Goal: Task Accomplishment & Management: Complete application form

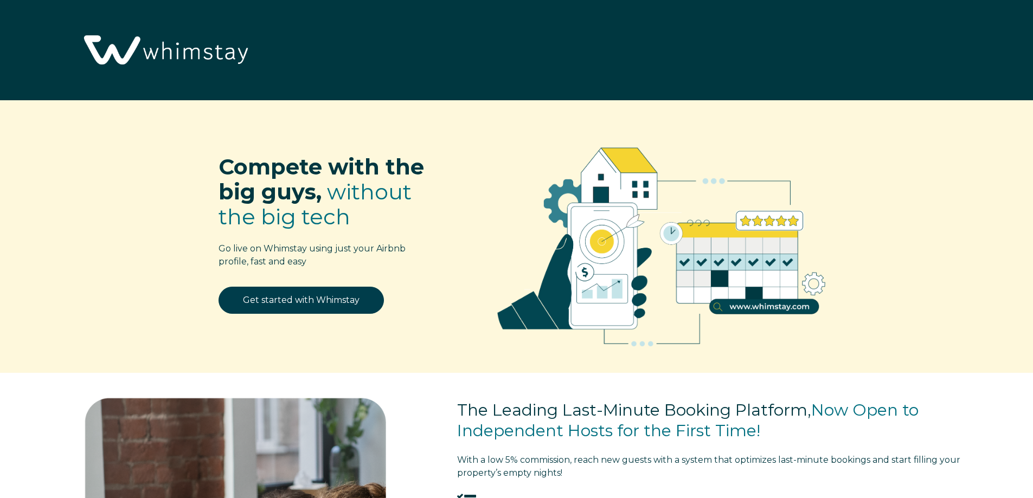
select select "US"
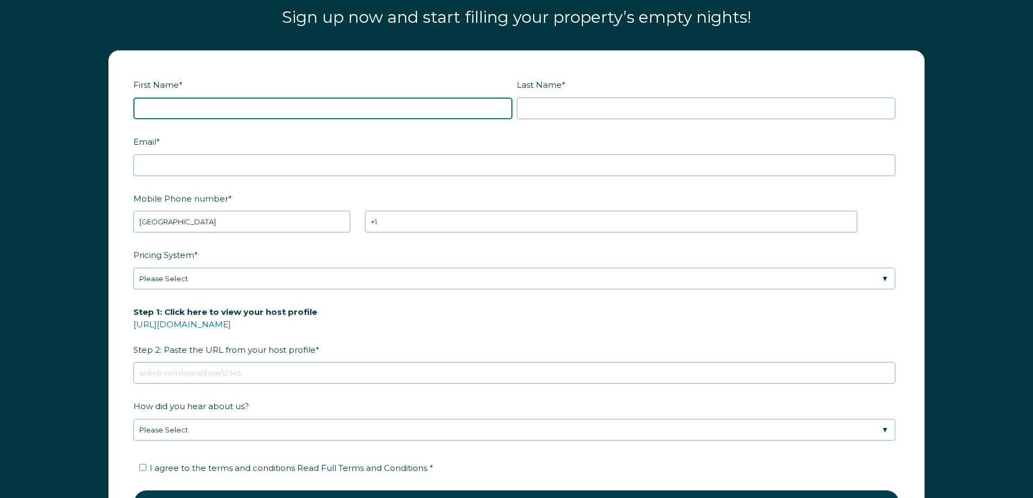
click at [285, 105] on input "First Name *" at bounding box center [322, 109] width 379 height 22
type input "Ever"
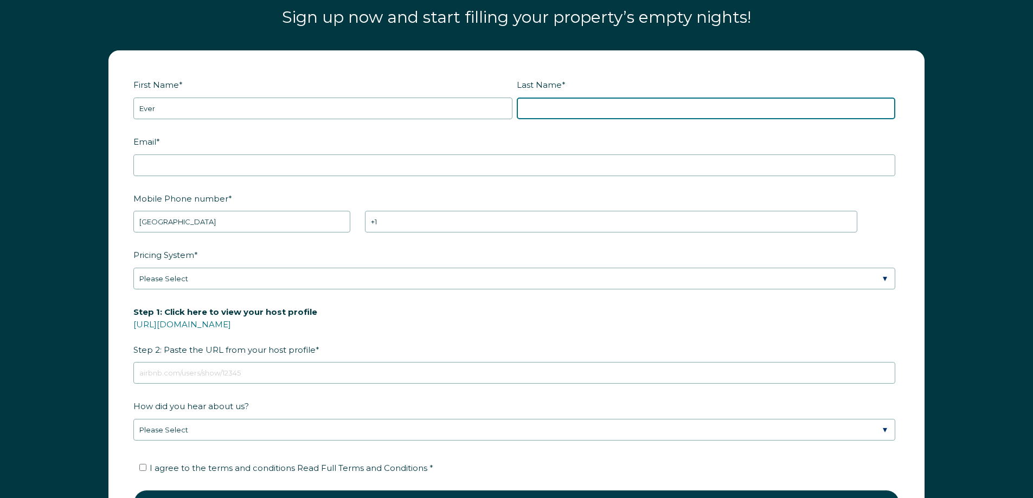
type input "Boza"
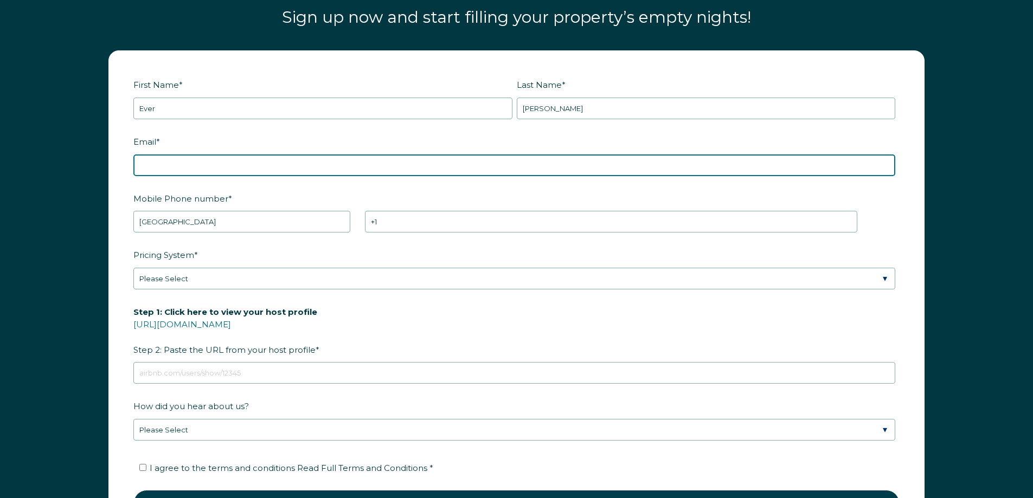
type input "ever.boza@gmail.com"
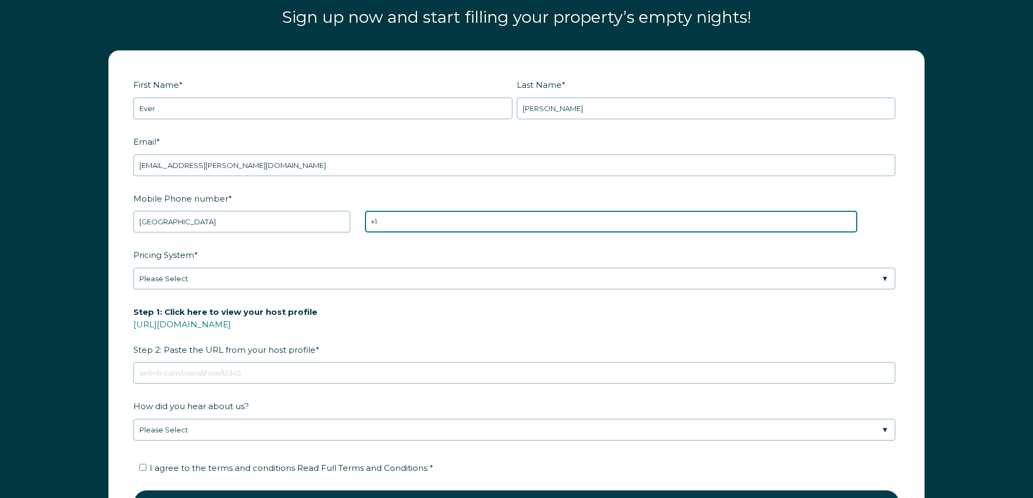
click at [420, 223] on input "+1" at bounding box center [611, 222] width 492 height 22
type input "+1 7863938700"
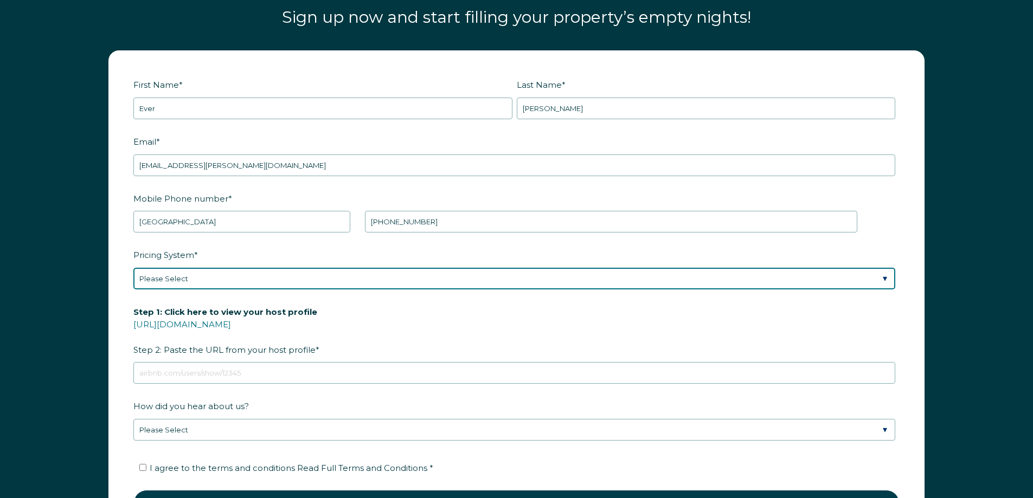
click at [292, 274] on select "Please Select Manual Airbnb Smart Pricing PriceLabs Wheelhouse Beyond Pricing 3…" at bounding box center [514, 279] width 762 height 22
select select "Manual"
click at [133, 268] on select "Please Select Manual Airbnb Smart Pricing PriceLabs Wheelhouse Beyond Pricing 3…" at bounding box center [514, 279] width 762 height 22
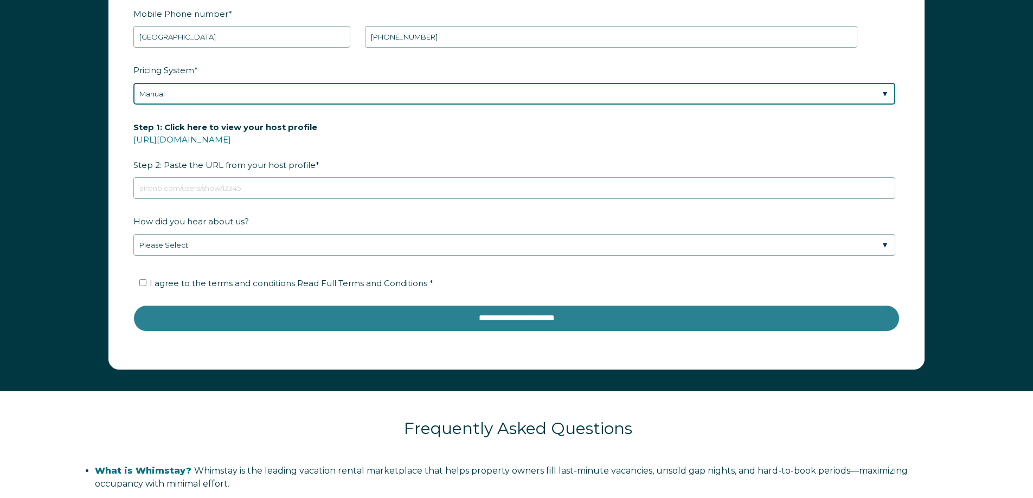
scroll to position [1756, 0]
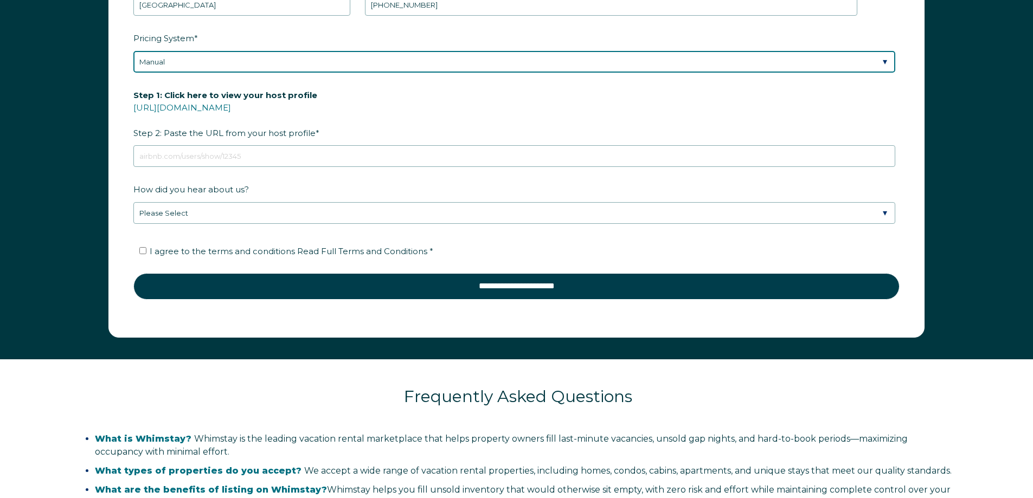
click at [257, 66] on select "Please Select Manual Airbnb Smart Pricing PriceLabs Wheelhouse Beyond Pricing 3…" at bounding box center [514, 62] width 762 height 22
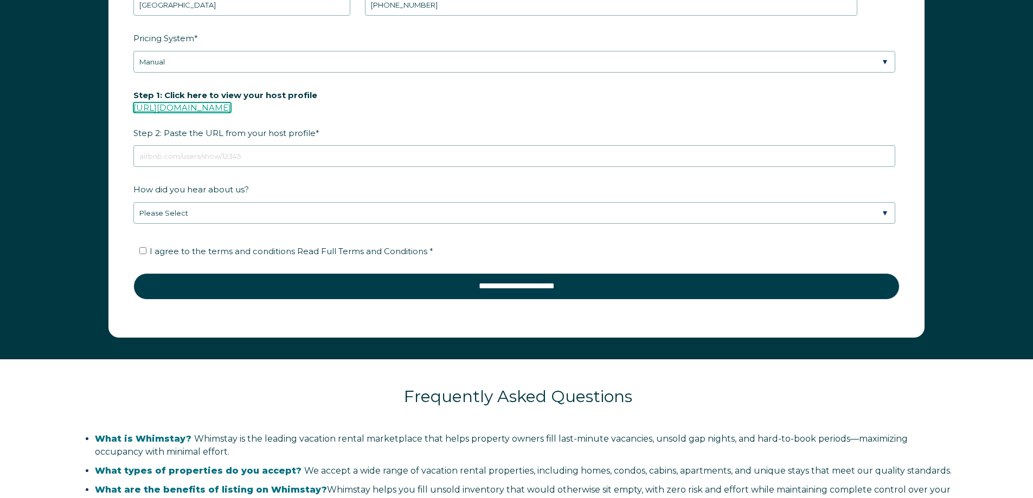
click at [200, 112] on link "https://www.airbnb.com/users/show/" at bounding box center [182, 107] width 98 height 10
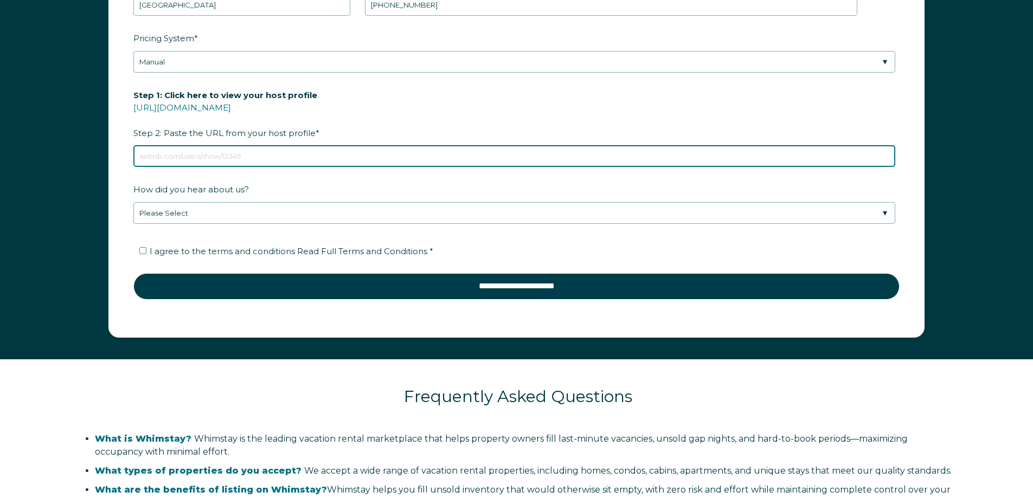
click at [199, 159] on input "Step 1: Click here to view your host profile https://www.airbnb.com/users/show/…" at bounding box center [514, 156] width 762 height 22
paste input "https://www.airbnb.com/users/show/162237509"
type input "https://www.airbnb.com/users/show/162237509"
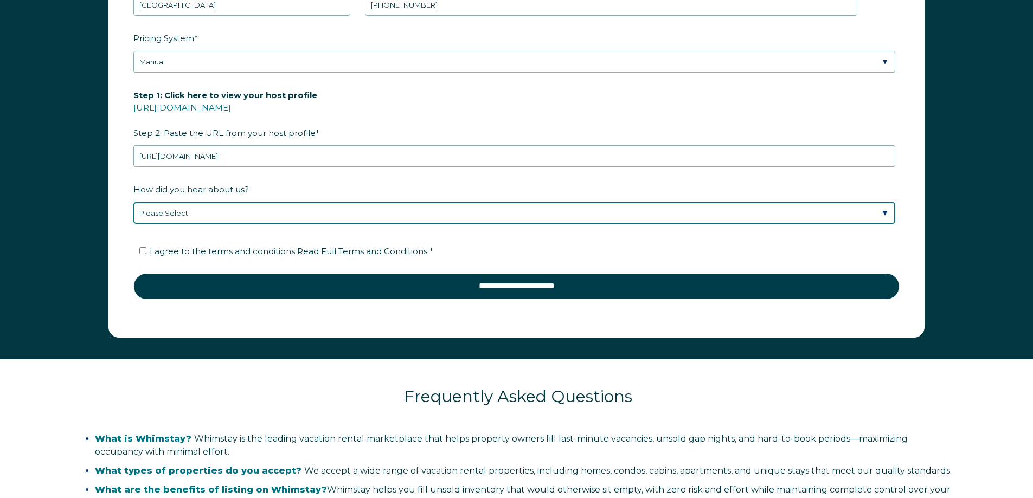
click at [274, 214] on select "Please Select Discovered Whimstay at an event or conference Found Whimstay thro…" at bounding box center [514, 213] width 762 height 22
select select "Whimstay Sales"
click at [133, 202] on select "Please Select Discovered Whimstay at an event or conference Found Whimstay thro…" at bounding box center [514, 213] width 762 height 22
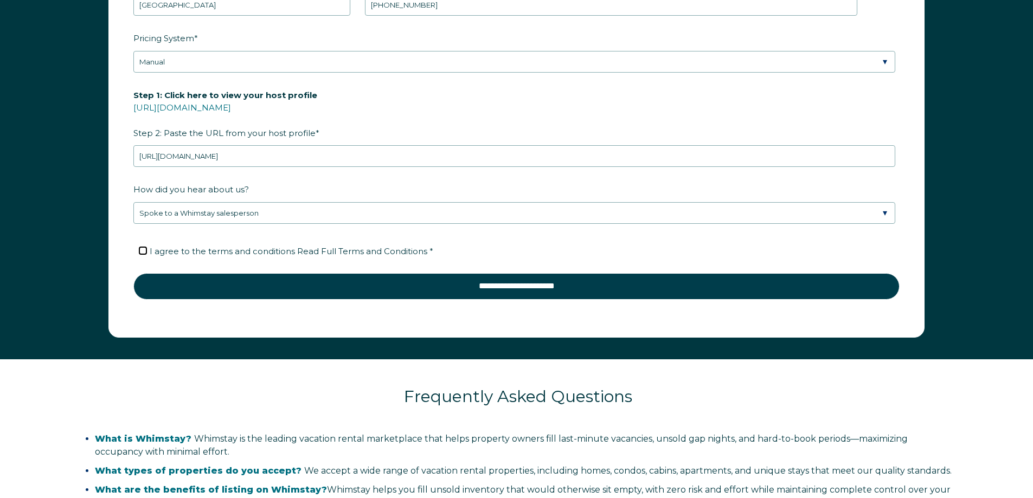
click at [146, 252] on input "I agree to the terms and conditions Read Full Terms and Conditions *" at bounding box center [142, 250] width 7 height 7
checkbox input "true"
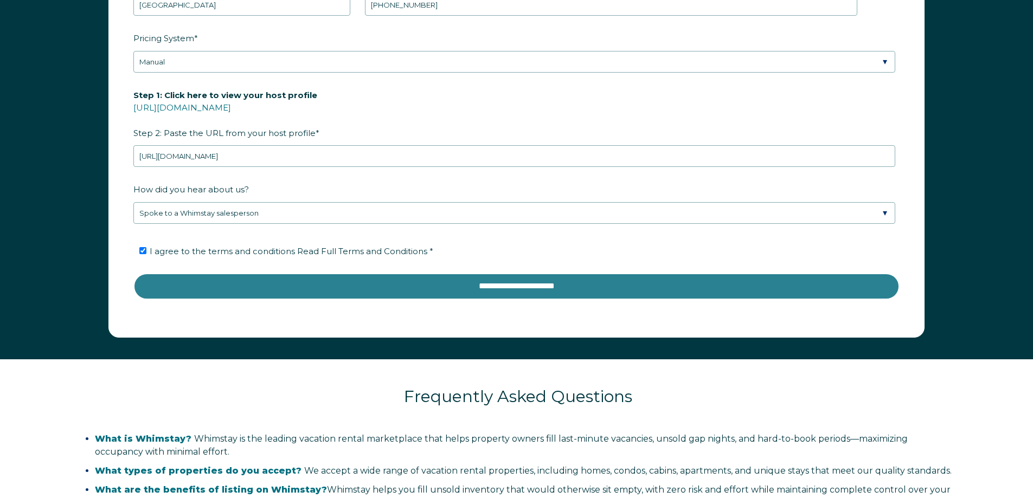
click at [519, 285] on input "**********" at bounding box center [516, 286] width 766 height 26
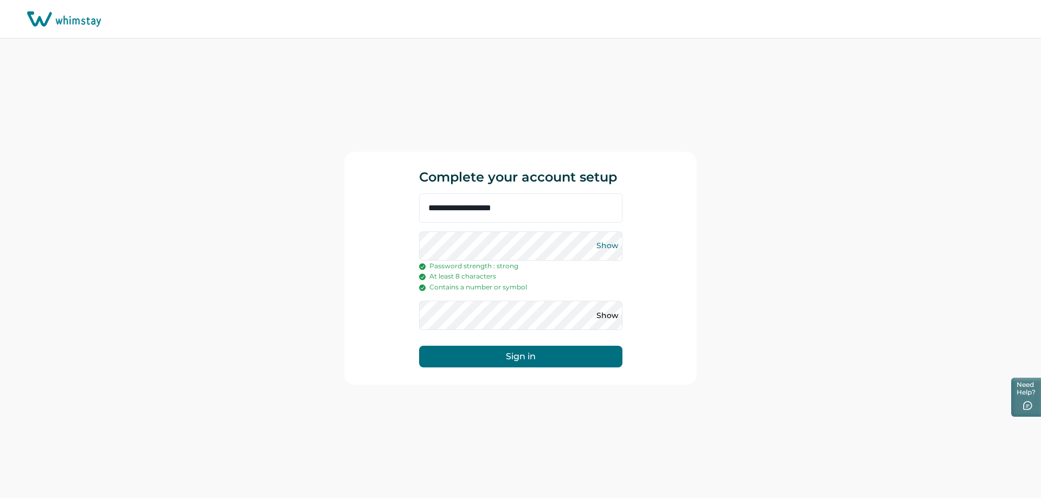
click at [613, 247] on button "Show" at bounding box center [607, 246] width 17 height 17
click at [515, 363] on button "Sign in" at bounding box center [520, 357] width 203 height 22
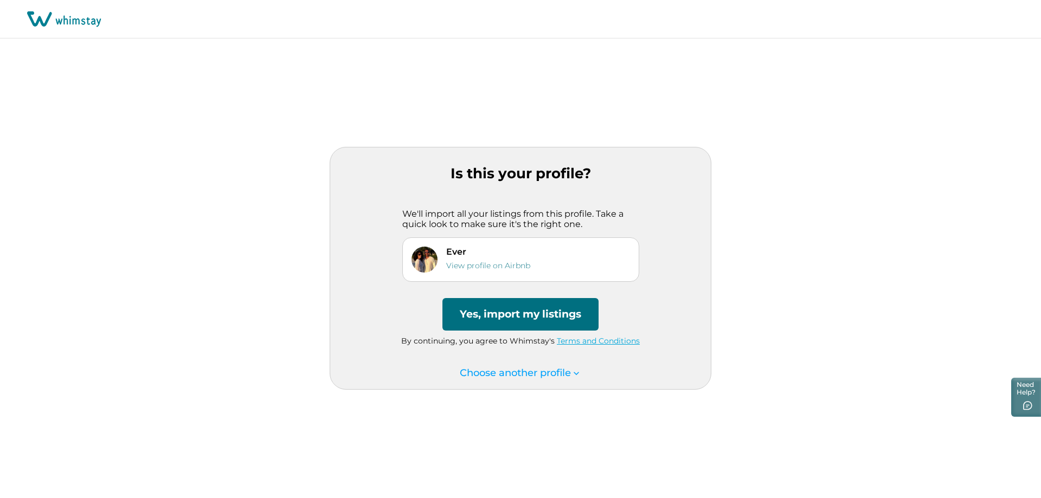
click at [508, 316] on button "Yes, import my listings" at bounding box center [520, 314] width 156 height 33
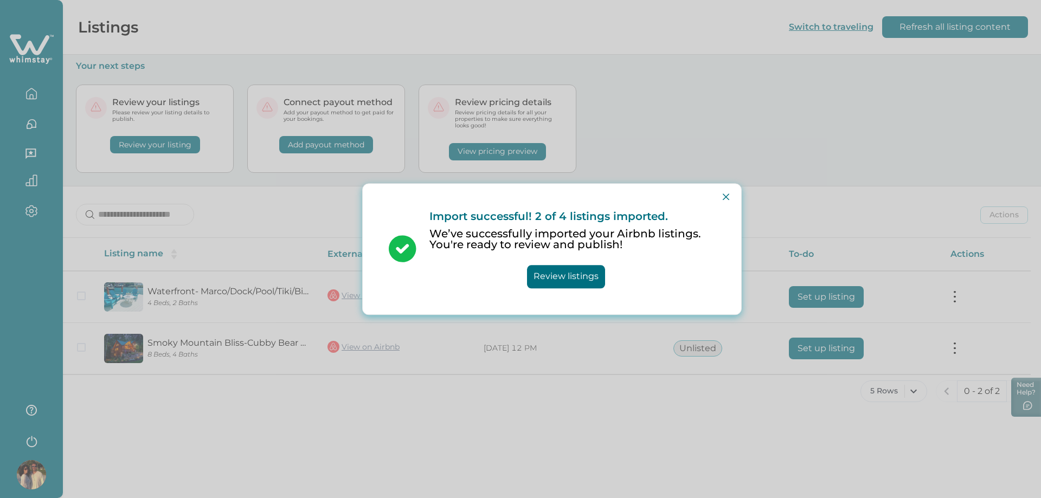
click at [578, 278] on button "Review listings" at bounding box center [566, 276] width 78 height 23
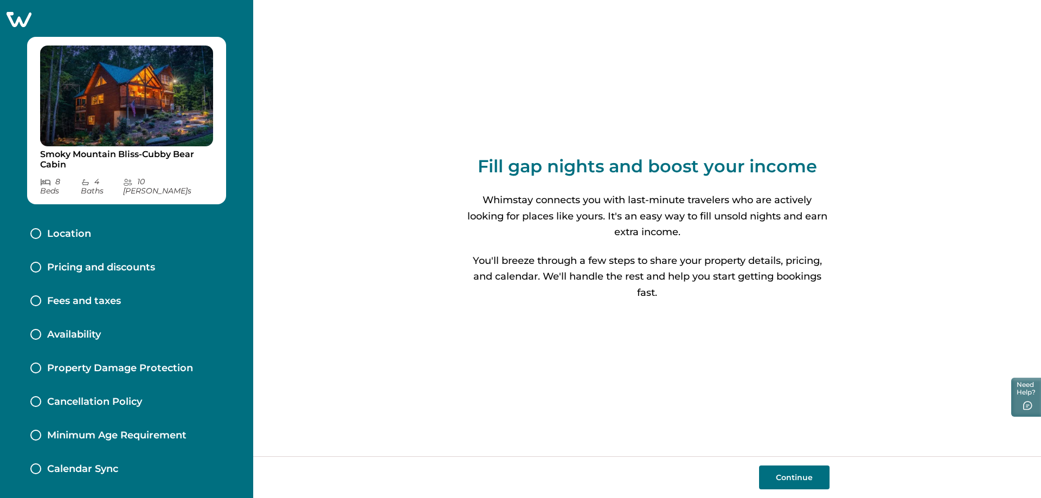
click at [795, 476] on button "Continue" at bounding box center [794, 478] width 70 height 24
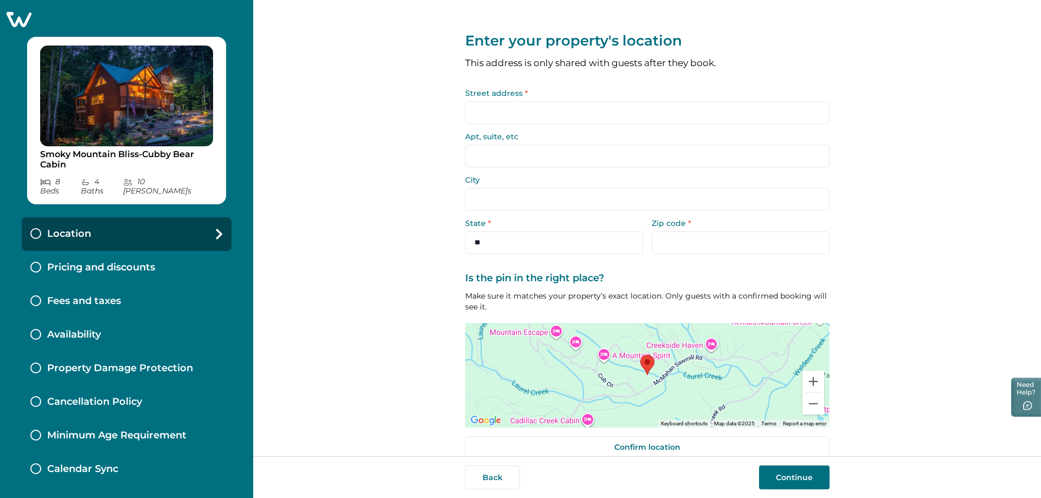
click at [509, 115] on input "Street address *" at bounding box center [647, 112] width 364 height 23
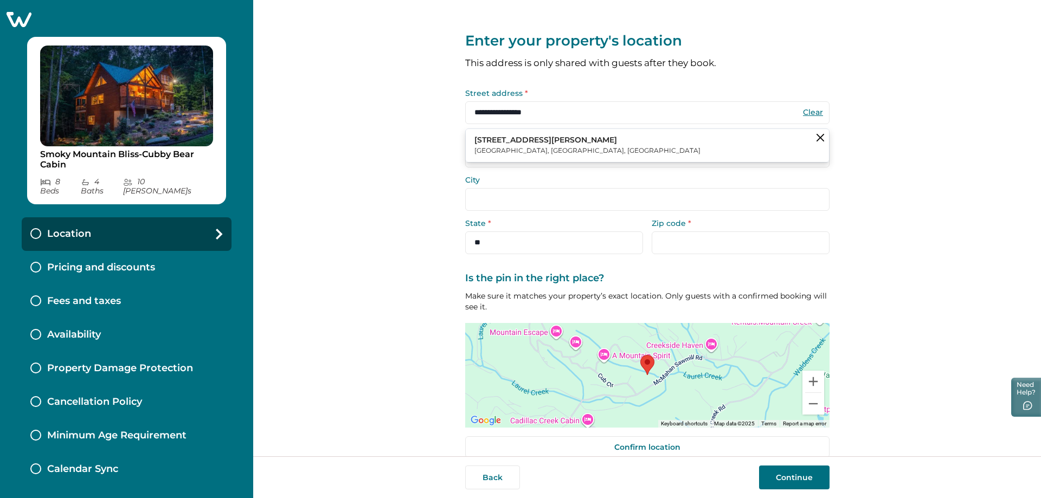
click at [525, 142] on p "2313 Bogle Spring Loop" at bounding box center [587, 140] width 226 height 11
type input "**********"
select select "**"
type input "*****"
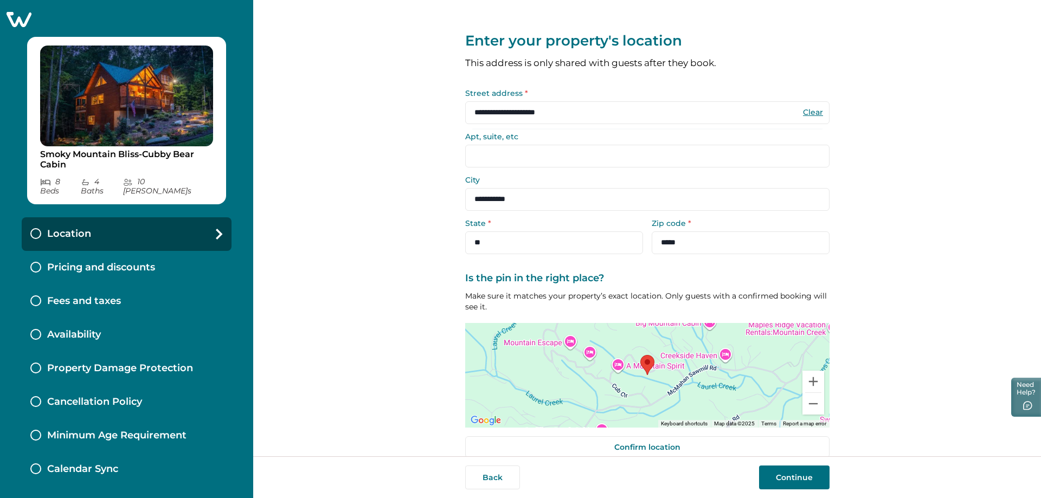
click at [518, 148] on input "Apt, suite, etc" at bounding box center [647, 156] width 364 height 23
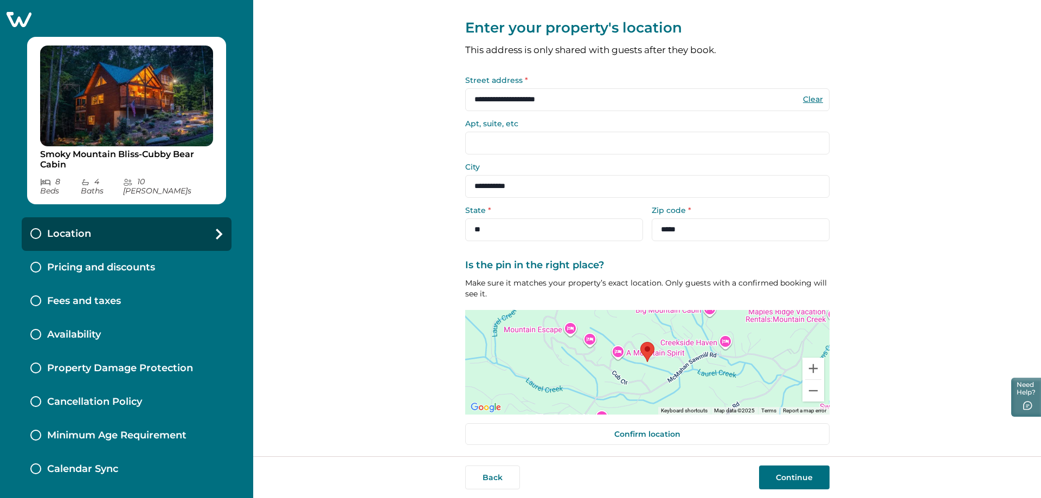
scroll to position [17, 0]
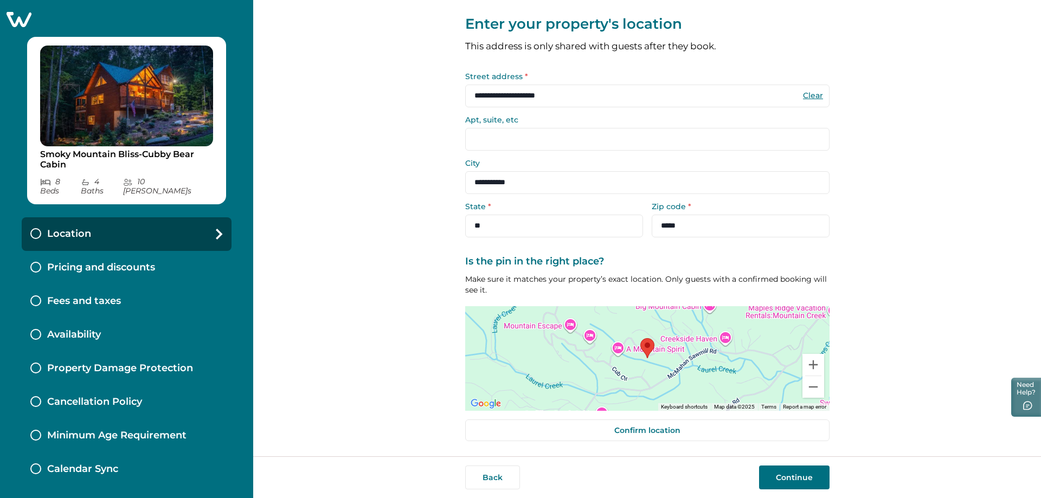
click at [790, 480] on button "Continue" at bounding box center [794, 478] width 70 height 24
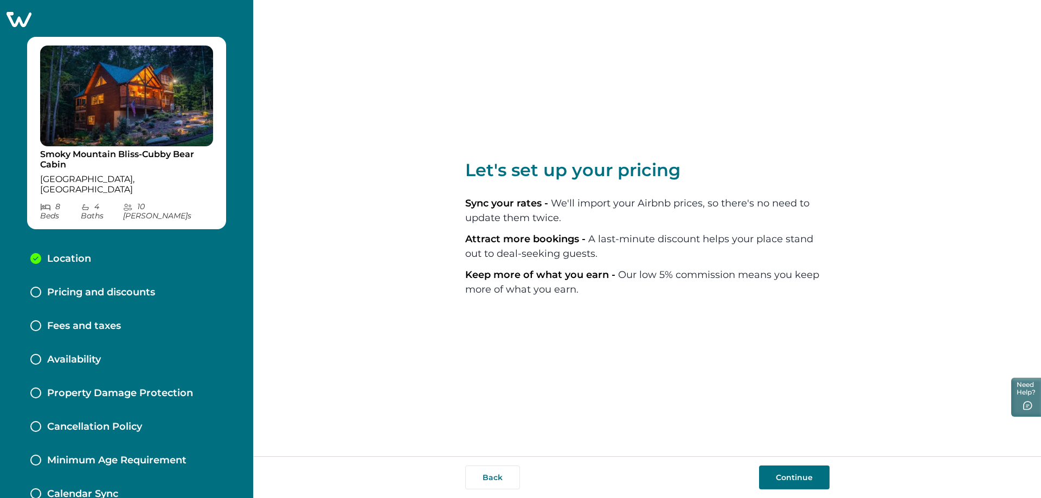
click at [795, 478] on button "Continue" at bounding box center [794, 478] width 70 height 24
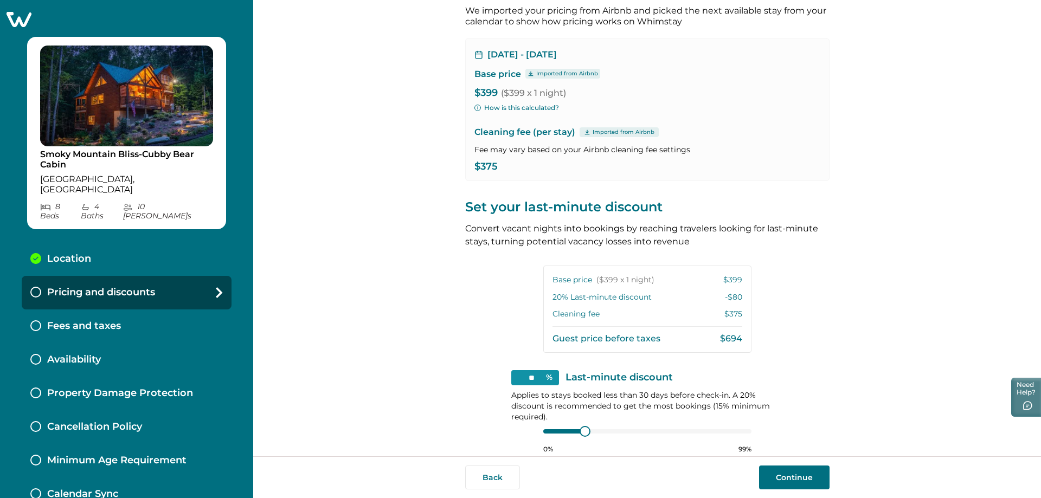
scroll to position [122, 0]
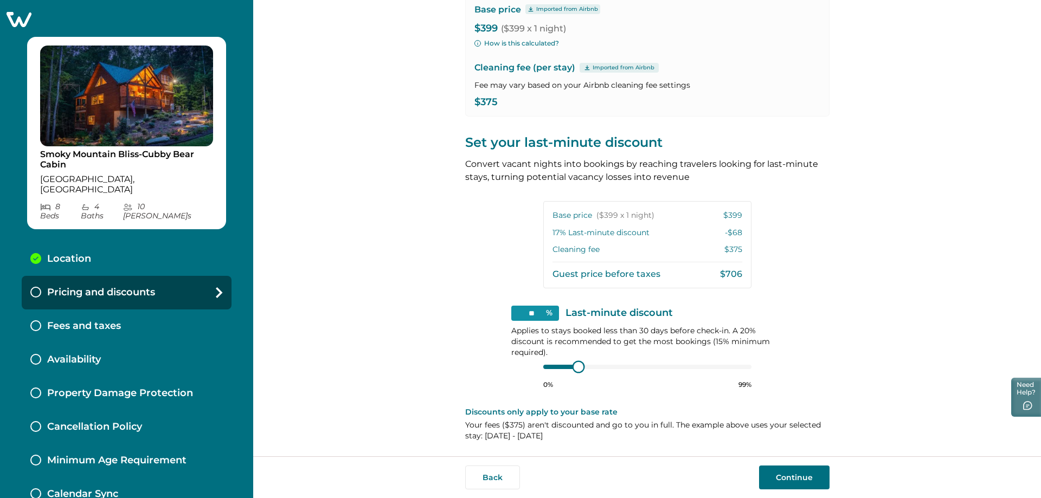
type input "**"
click at [569, 370] on div at bounding box center [574, 367] width 10 height 10
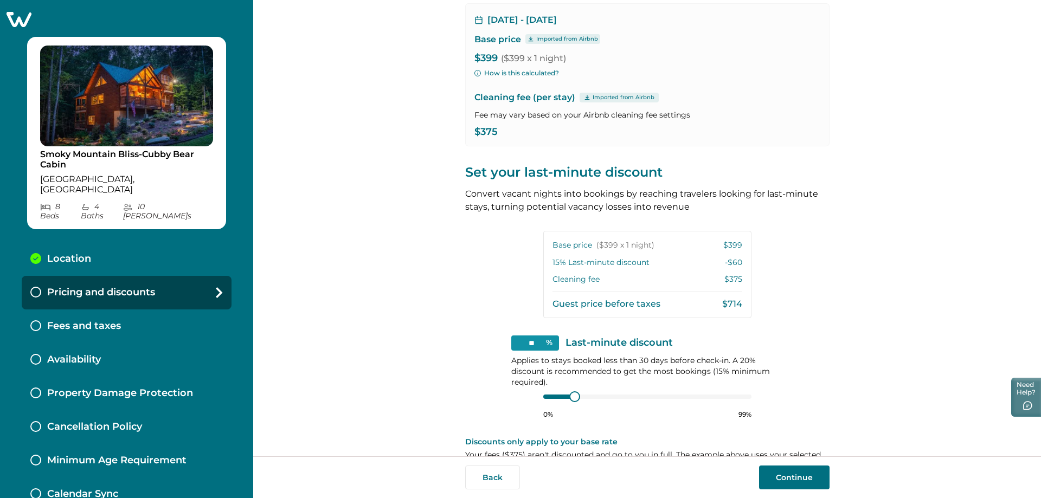
scroll to position [68, 0]
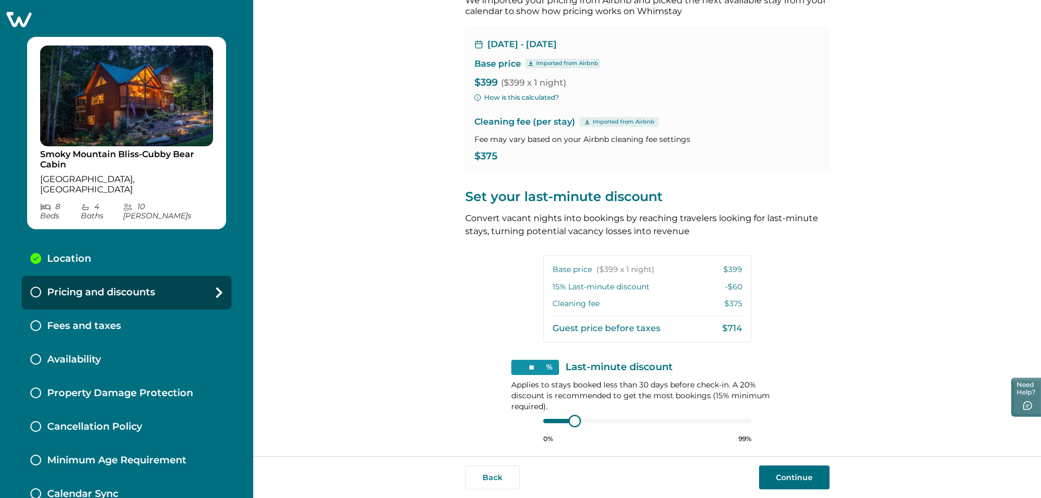
click at [570, 425] on div at bounding box center [574, 421] width 10 height 10
click at [535, 426] on div "** % Last-minute discount Applies to stays booked less than 30 days before chec…" at bounding box center [647, 402] width 272 height 84
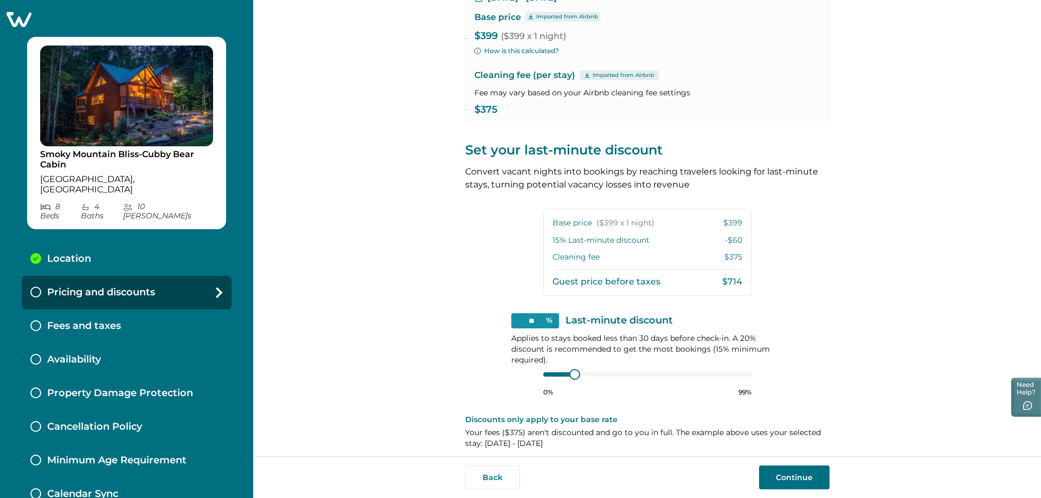
scroll to position [122, 0]
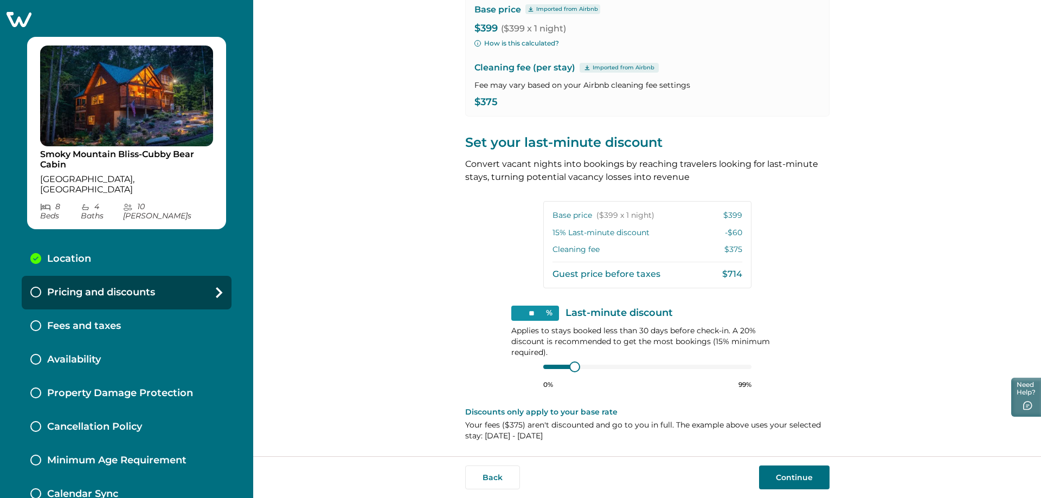
click at [801, 482] on button "Continue" at bounding box center [794, 478] width 70 height 24
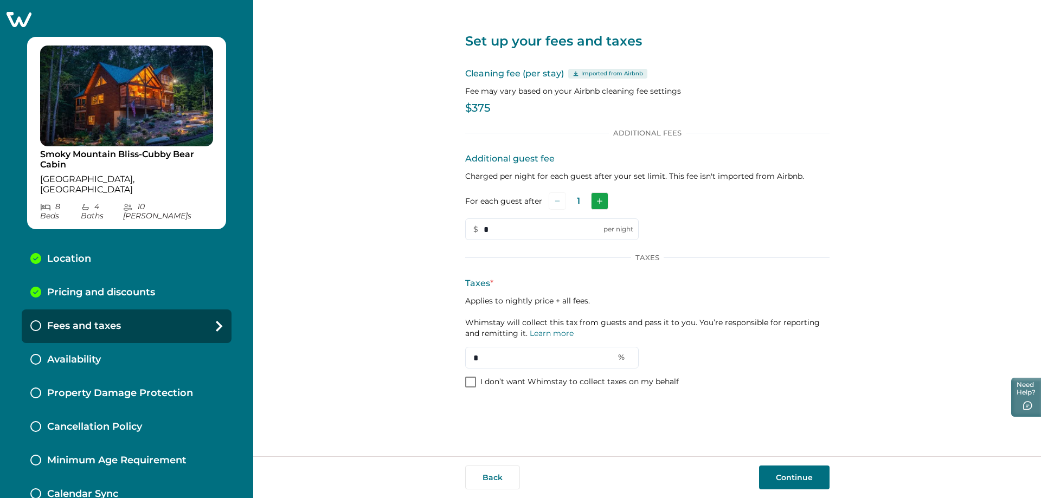
click at [605, 210] on button "Add" at bounding box center [599, 200] width 17 height 17
click at [605, 209] on button "Add" at bounding box center [601, 200] width 17 height 17
click at [604, 209] on button "Add" at bounding box center [601, 200] width 17 height 17
click at [604, 208] on button "Add" at bounding box center [602, 200] width 17 height 17
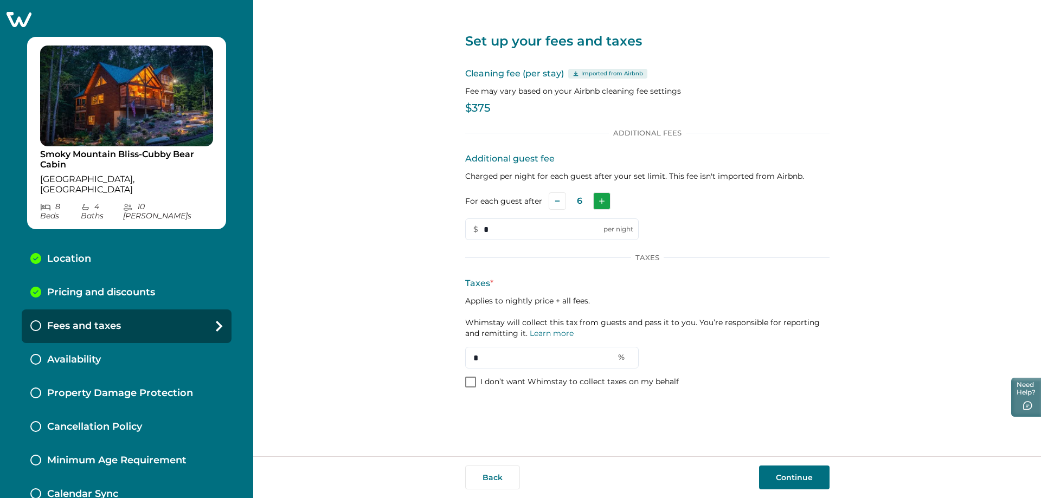
click at [604, 207] on button "Add" at bounding box center [601, 200] width 17 height 17
click at [510, 229] on input "*" at bounding box center [552, 230] width 174 height 22
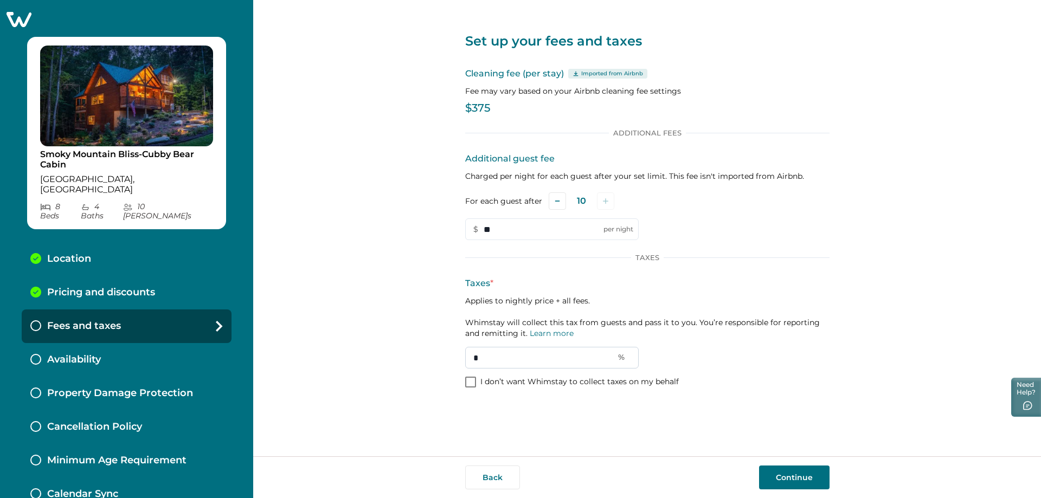
type input "**"
click at [499, 360] on input "*" at bounding box center [552, 358] width 174 height 22
type input "****"
click at [797, 479] on button "Continue" at bounding box center [794, 478] width 70 height 24
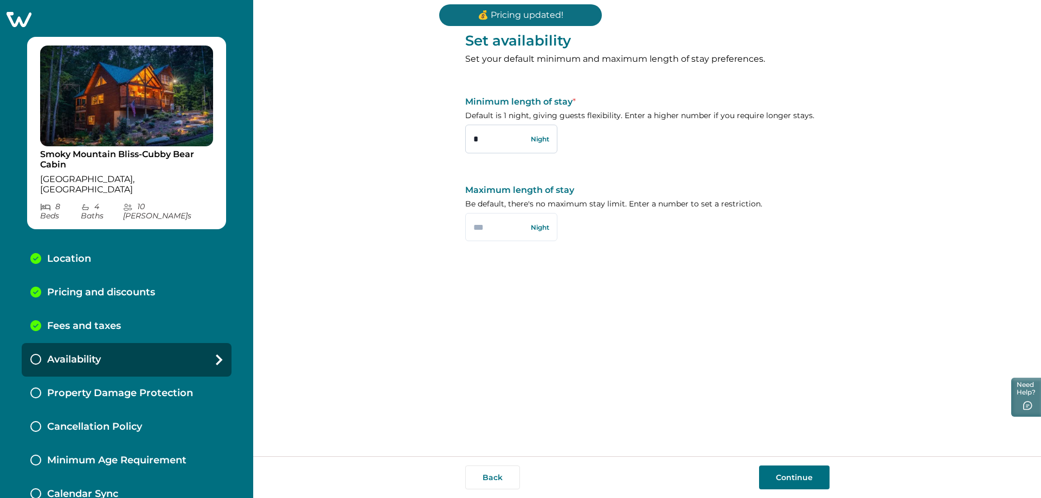
click at [485, 139] on input "*" at bounding box center [511, 139] width 92 height 28
type input "*"
click at [788, 480] on button "Continue" at bounding box center [794, 478] width 70 height 24
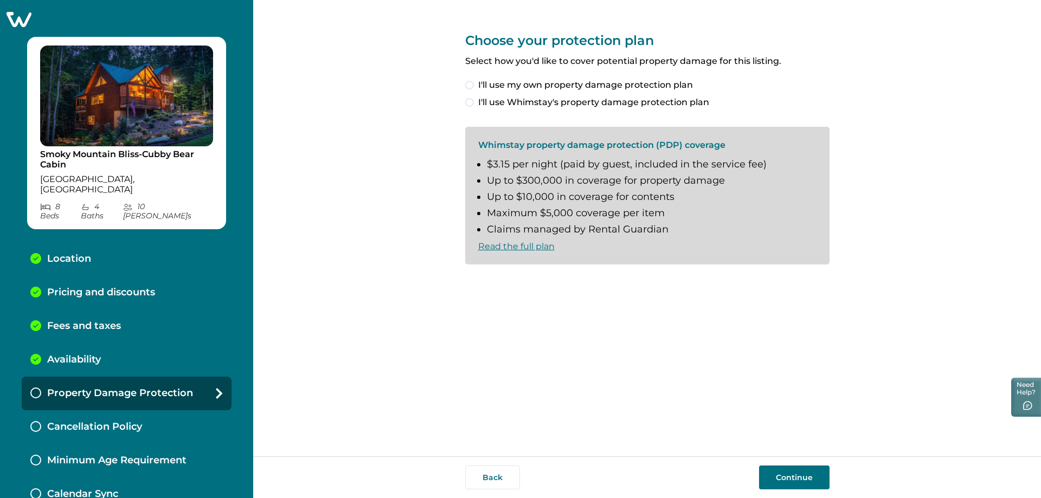
click at [473, 106] on label "I'll use Whimstay's property damage protection plan" at bounding box center [647, 102] width 364 height 13
click at [801, 474] on button "Continue" at bounding box center [794, 478] width 70 height 24
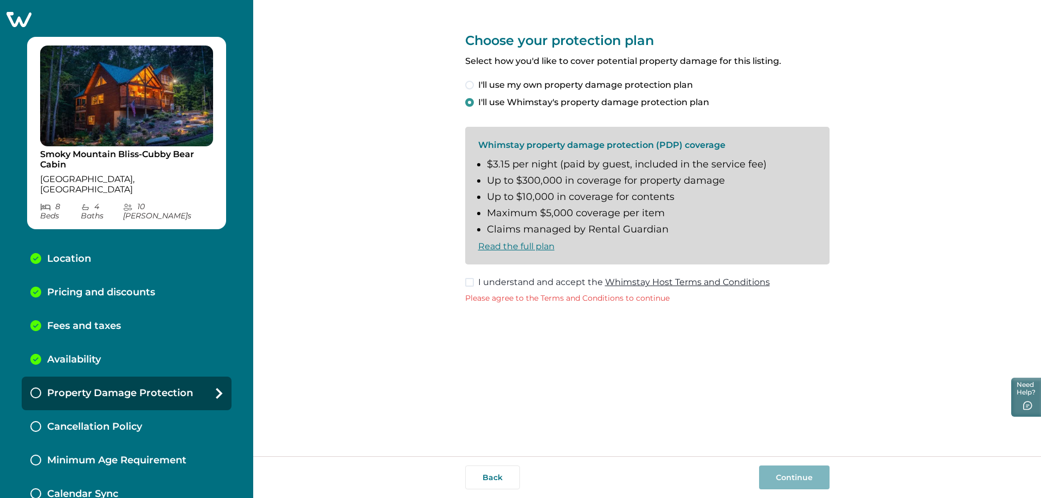
click at [469, 284] on span at bounding box center [469, 282] width 9 height 9
click at [791, 472] on button "Continue" at bounding box center [794, 478] width 70 height 24
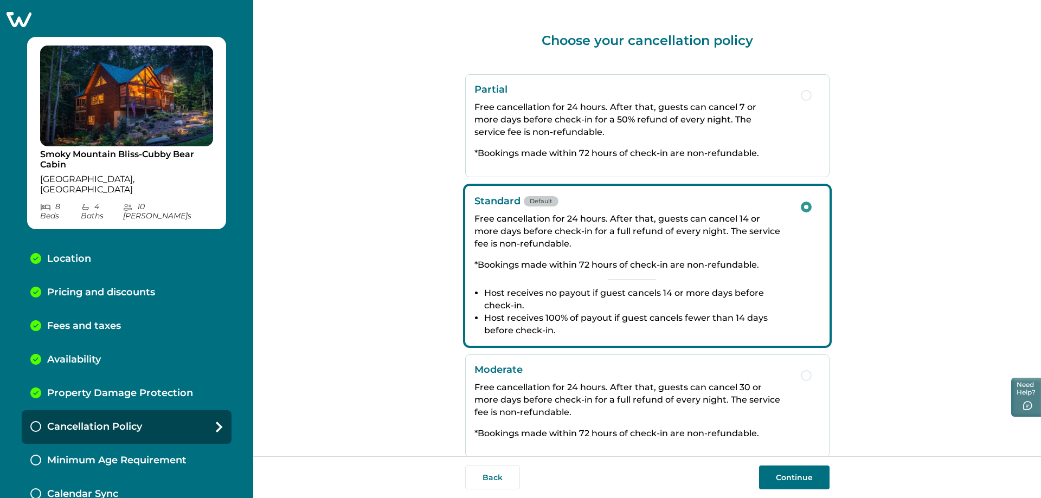
scroll to position [137, 0]
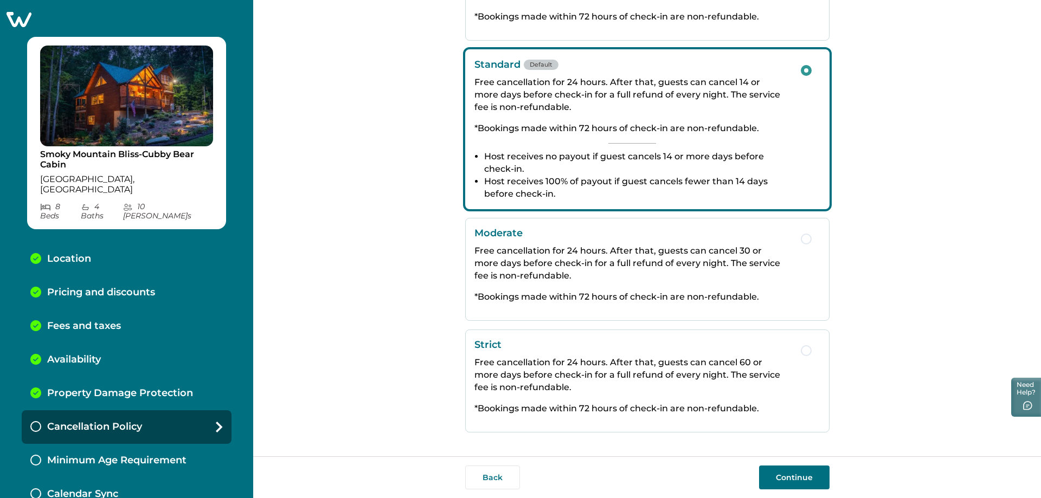
click at [811, 476] on button "Continue" at bounding box center [794, 478] width 70 height 24
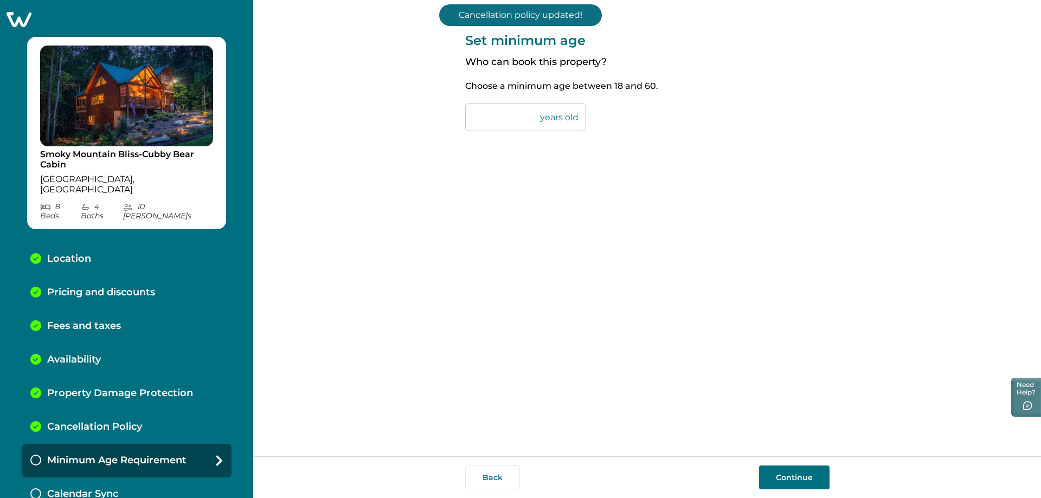
click at [512, 118] on input "**" at bounding box center [525, 118] width 121 height 28
type input "*"
type input "**"
click at [796, 479] on button "Continue" at bounding box center [794, 478] width 70 height 24
click at [505, 116] on input "**" at bounding box center [525, 118] width 121 height 28
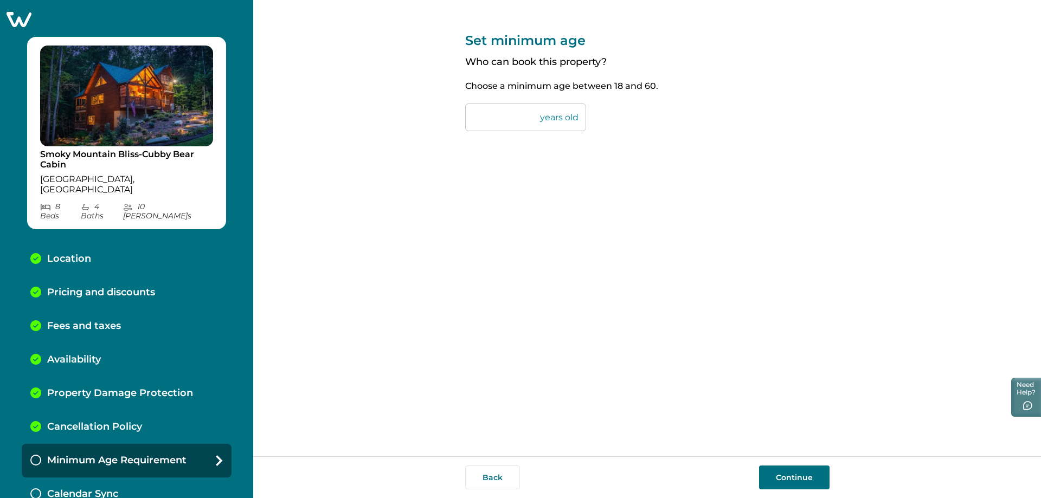
click at [785, 482] on button "Continue" at bounding box center [794, 478] width 70 height 24
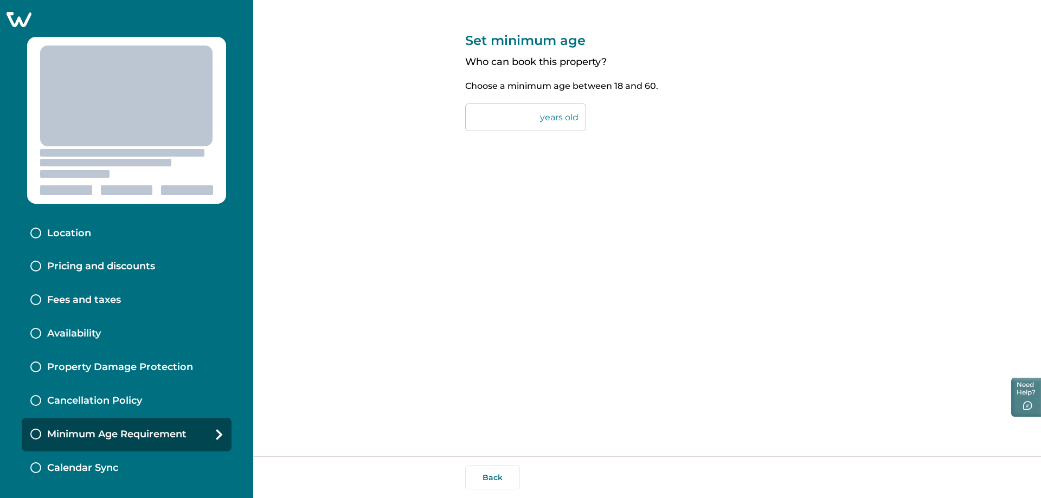
click at [495, 112] on input "**" at bounding box center [525, 118] width 121 height 28
type input "*"
type input "**"
click at [499, 477] on button "Back" at bounding box center [492, 478] width 55 height 24
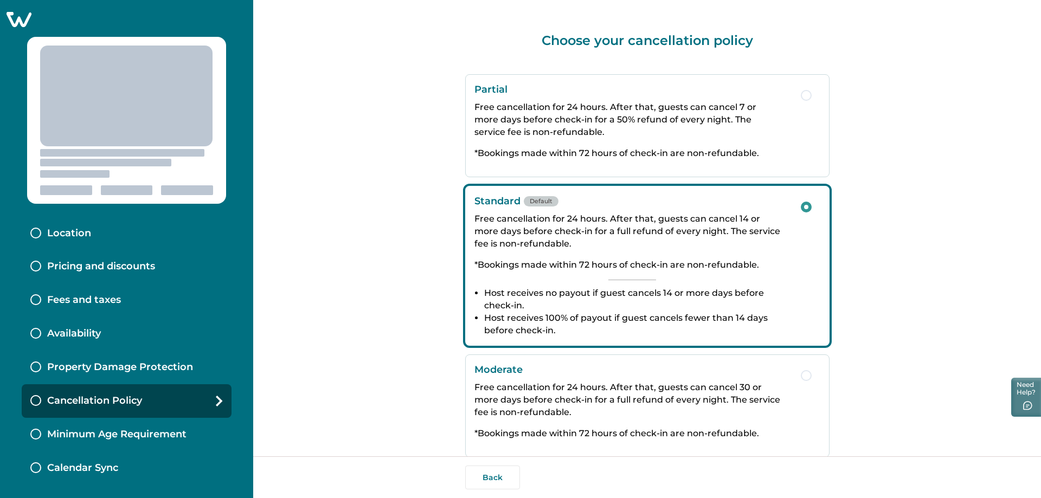
click at [735, 320] on li "Host receives 100% of payout if guest cancels fewer than 14 days before check-i…" at bounding box center [637, 324] width 306 height 25
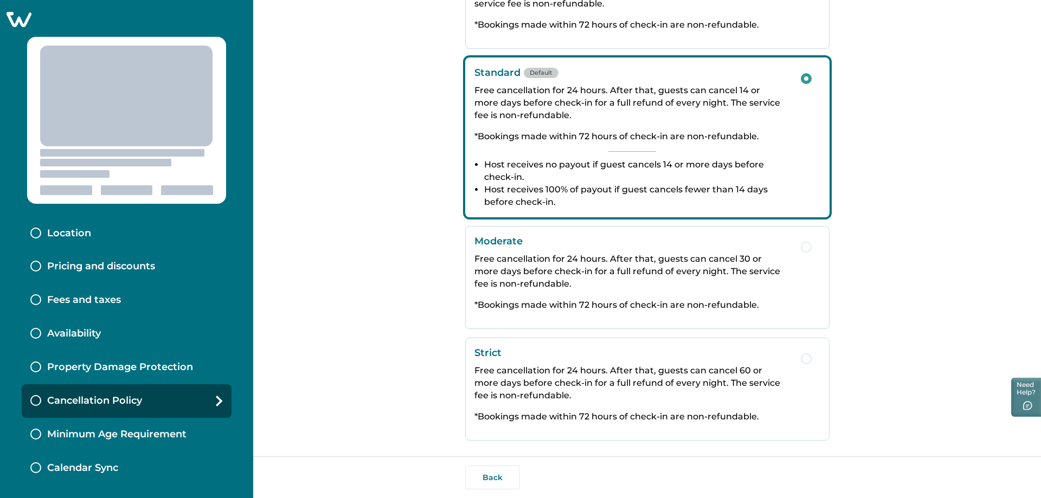
scroll to position [137, 0]
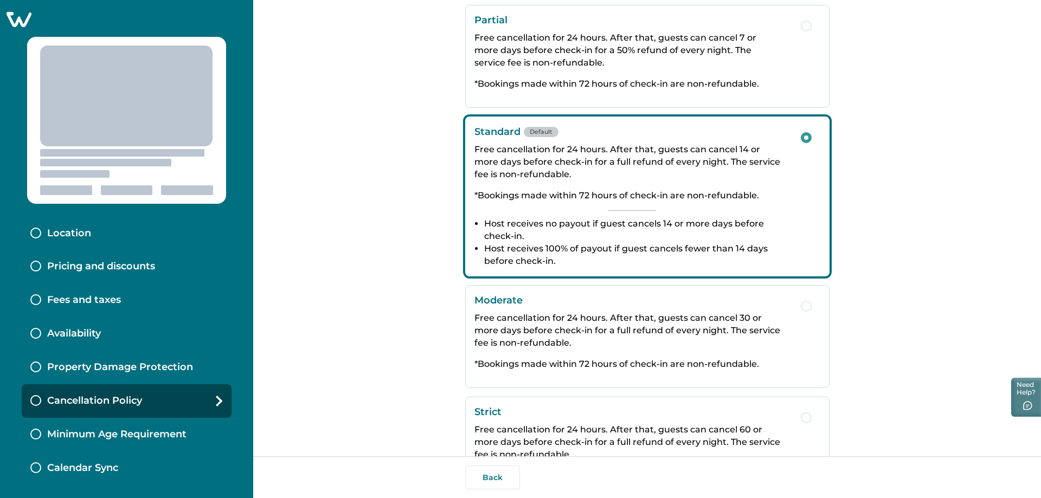
scroll to position [137, 0]
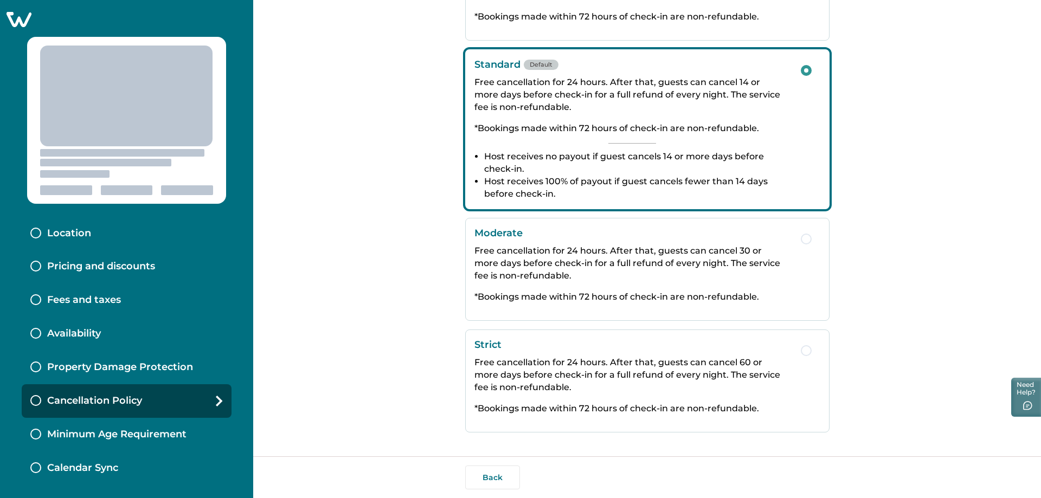
click at [219, 401] on icon at bounding box center [219, 401] width 7 height 11
click at [178, 433] on p "Minimum Age Requirement" at bounding box center [116, 435] width 139 height 12
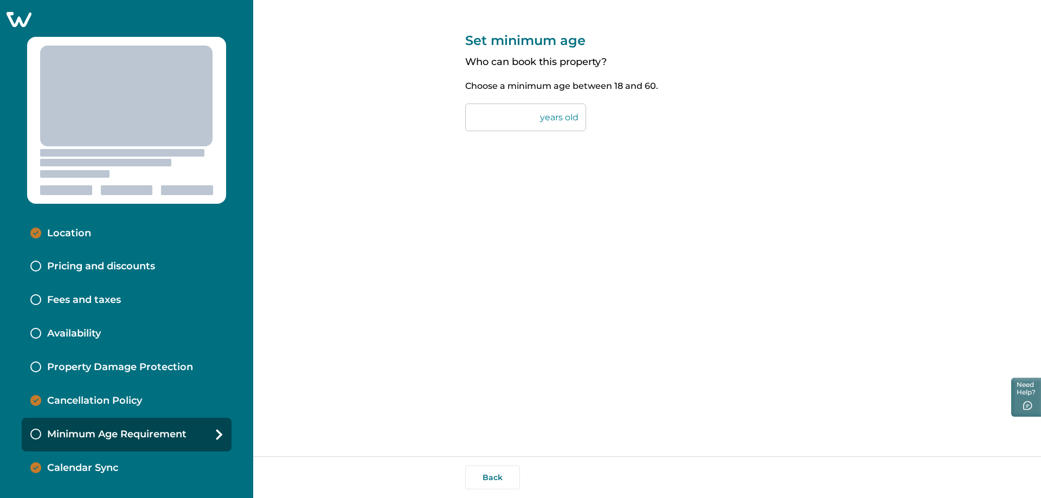
click at [517, 113] on input "**" at bounding box center [525, 118] width 121 height 28
type input "*"
type input "**"
click at [210, 431] on div "Minimum Age Requirement" at bounding box center [127, 435] width 210 height 34
click at [495, 346] on div "Set minimum age Who can book this property? Choose a minimum age between 18 and…" at bounding box center [647, 228] width 364 height 457
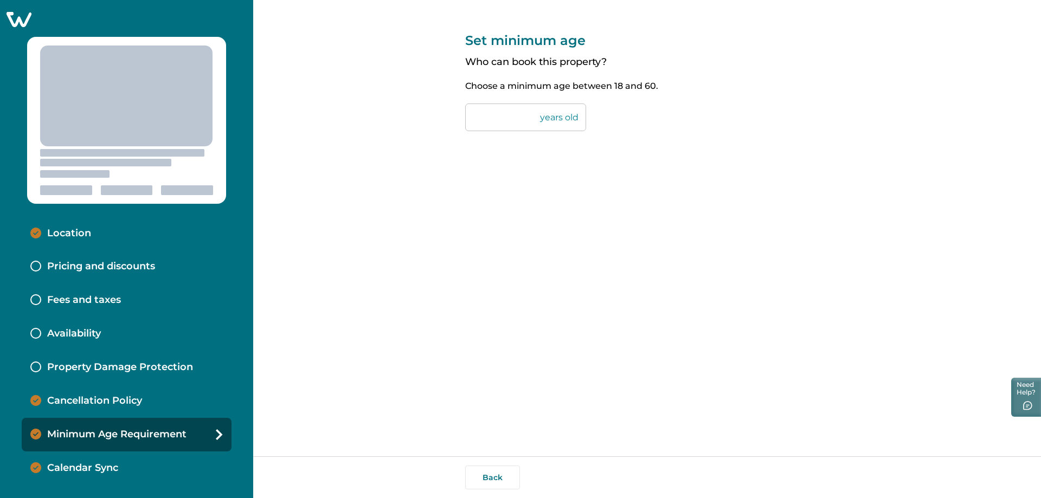
click at [93, 265] on p "Pricing and discounts" at bounding box center [101, 267] width 108 height 12
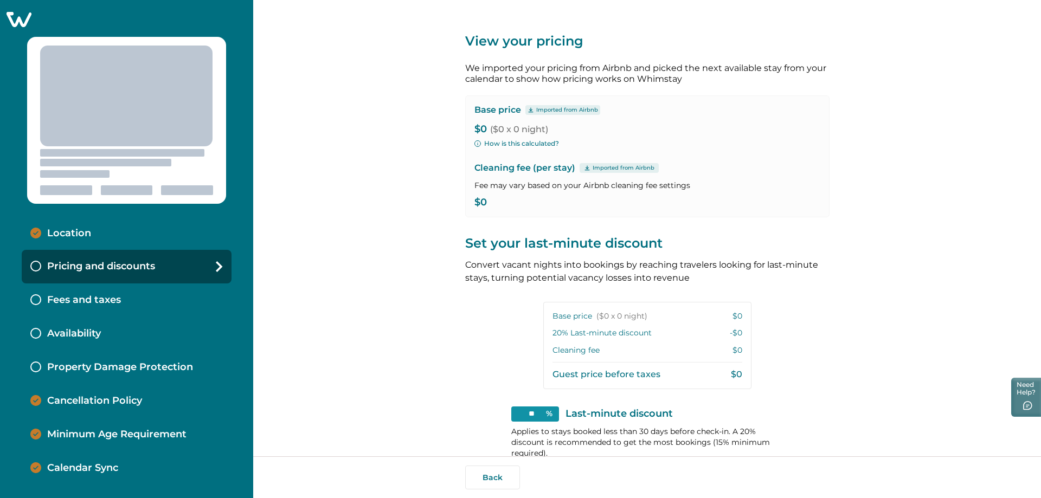
scroll to position [101, 0]
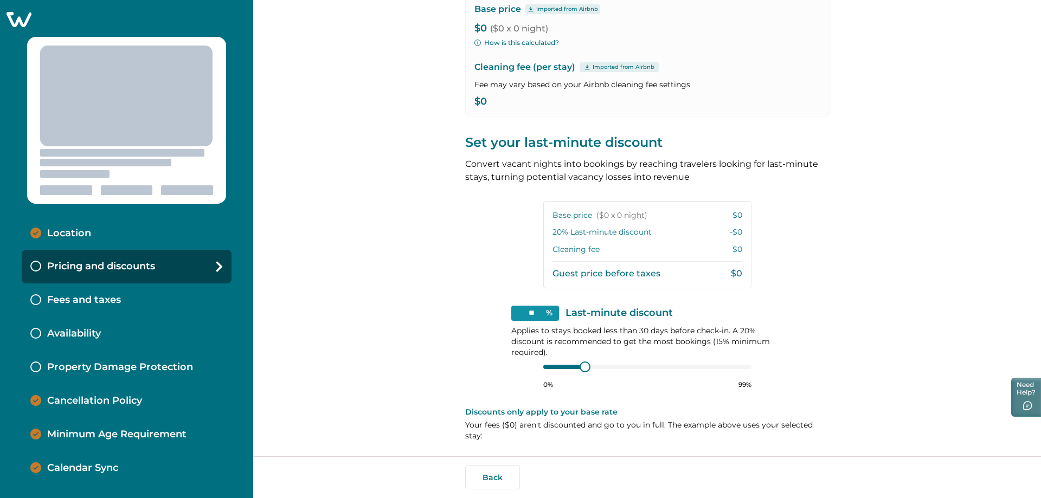
click at [131, 312] on div "Fees and taxes" at bounding box center [127, 301] width 210 height 34
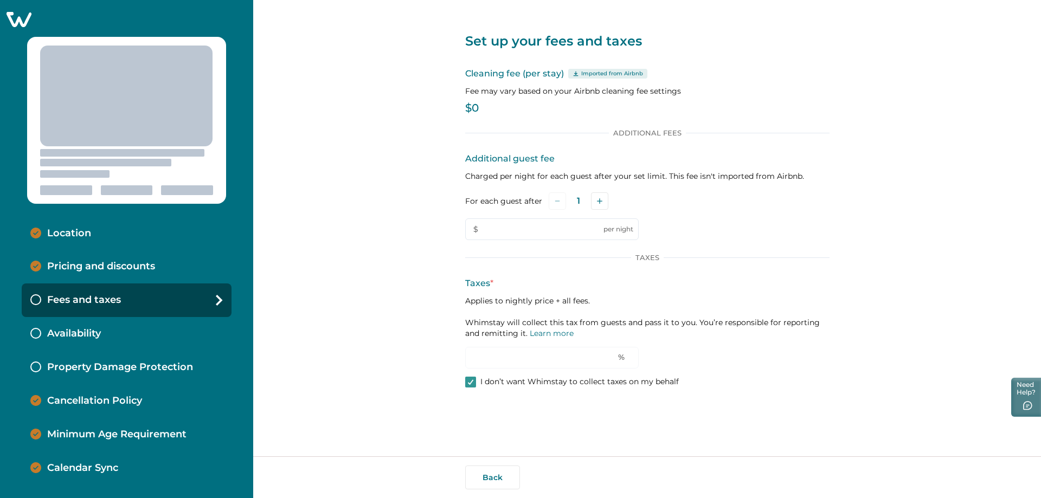
click at [496, 112] on p "$0" at bounding box center [647, 108] width 364 height 11
drag, startPoint x: 201, startPoint y: 320, endPoint x: 221, endPoint y: 316, distance: 20.5
click at [204, 321] on div "Availability" at bounding box center [127, 334] width 210 height 34
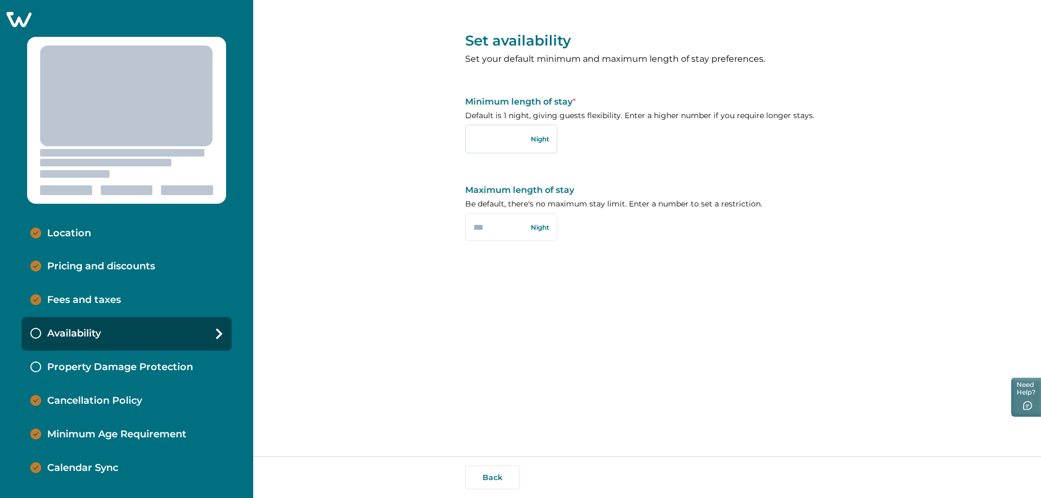
click at [530, 145] on input "text" at bounding box center [511, 139] width 92 height 28
type input "*"
click at [213, 336] on div "Availability" at bounding box center [127, 334] width 210 height 34
click at [182, 371] on p "Property Damage Protection" at bounding box center [120, 368] width 146 height 12
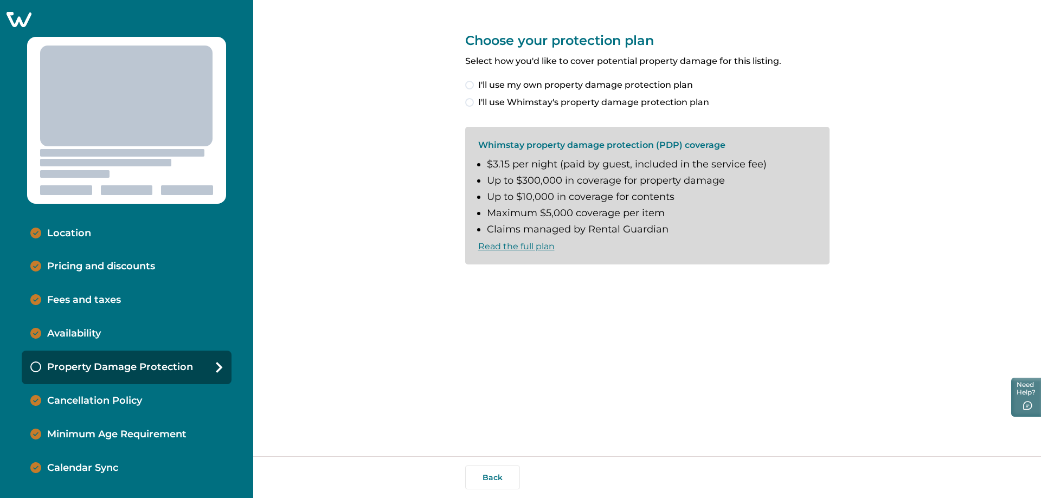
click at [223, 369] on div "Property Damage Protection" at bounding box center [127, 368] width 210 height 34
click at [75, 236] on p "Location" at bounding box center [69, 234] width 44 height 12
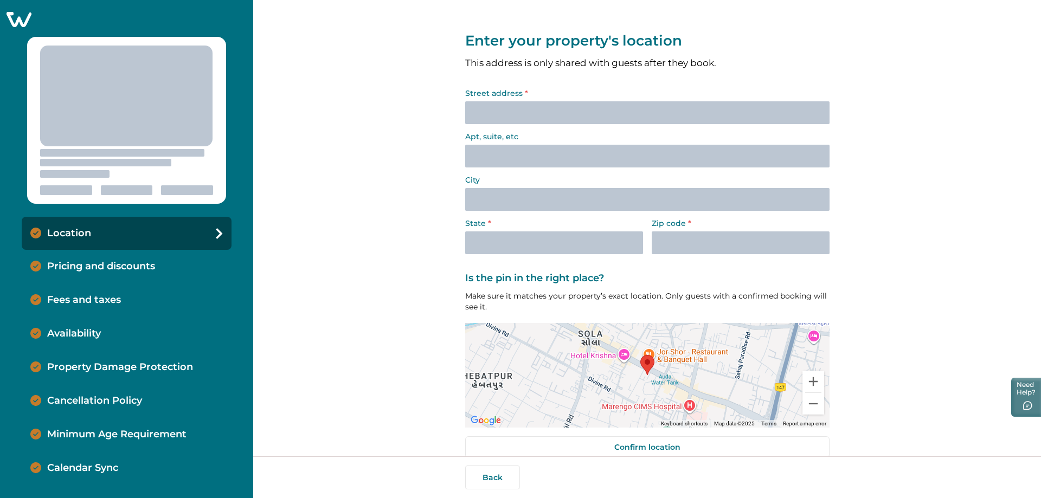
click at [99, 270] on p "Pricing and discounts" at bounding box center [101, 267] width 108 height 12
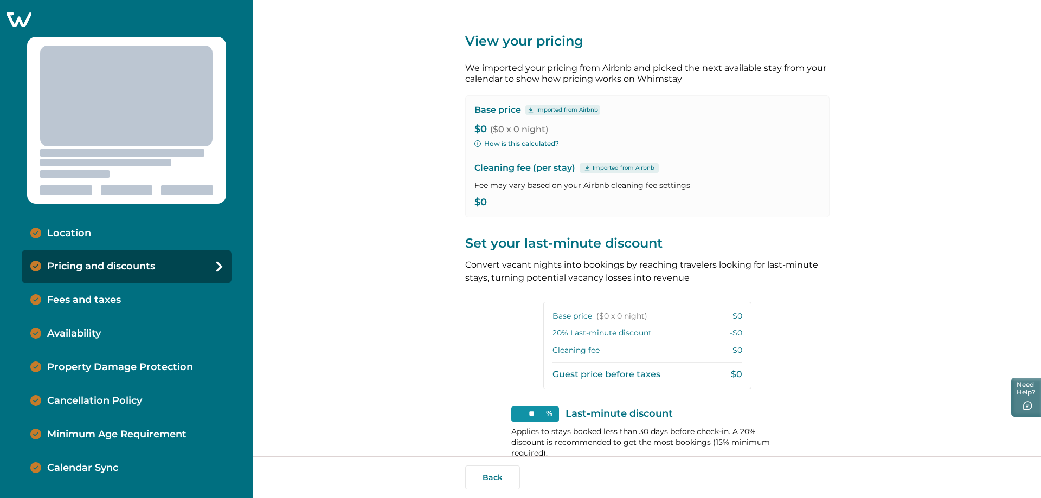
click at [102, 304] on p "Fees and taxes" at bounding box center [84, 300] width 74 height 12
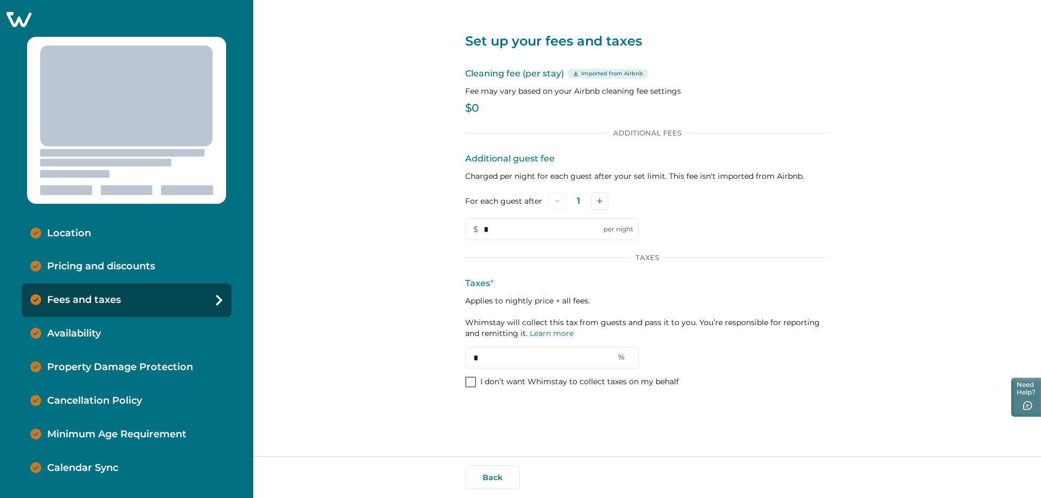
click at [91, 329] on p "Availability" at bounding box center [74, 334] width 54 height 12
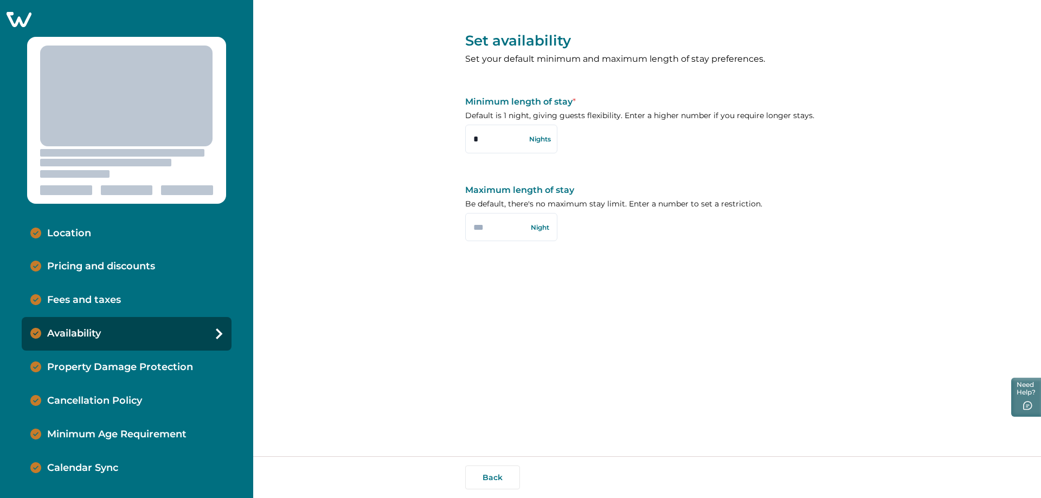
click at [100, 367] on p "Property Damage Protection" at bounding box center [120, 368] width 146 height 12
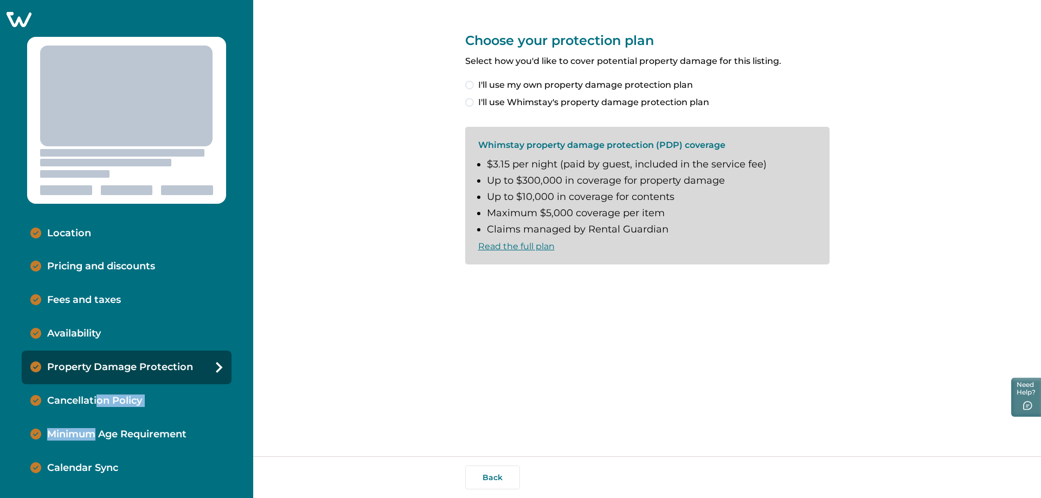
click at [97, 419] on div "Location Pricing and discounts Fees and taxes Availability Property Damage Prot…" at bounding box center [126, 357] width 253 height 280
click at [99, 440] on p "Minimum Age Requirement" at bounding box center [116, 435] width 139 height 12
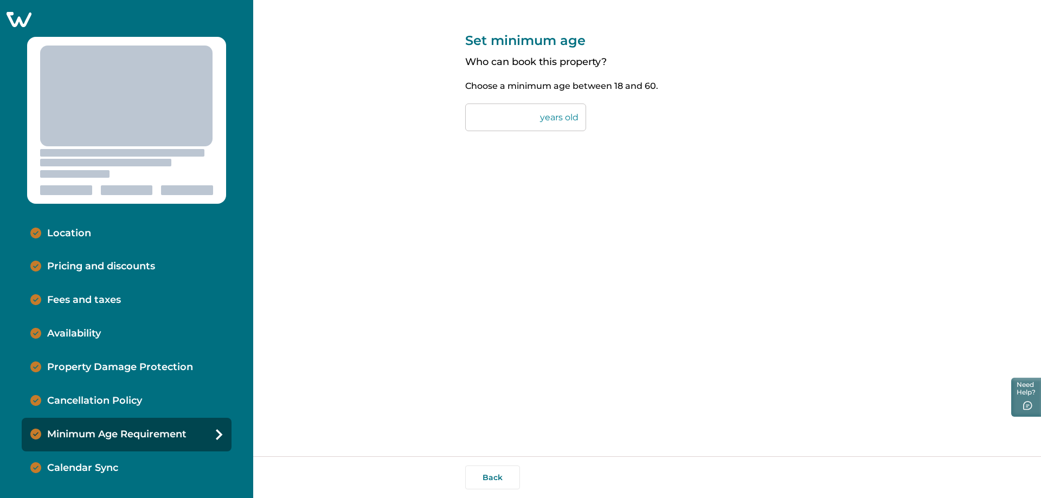
click at [87, 470] on p "Calendar Sync" at bounding box center [82, 469] width 71 height 12
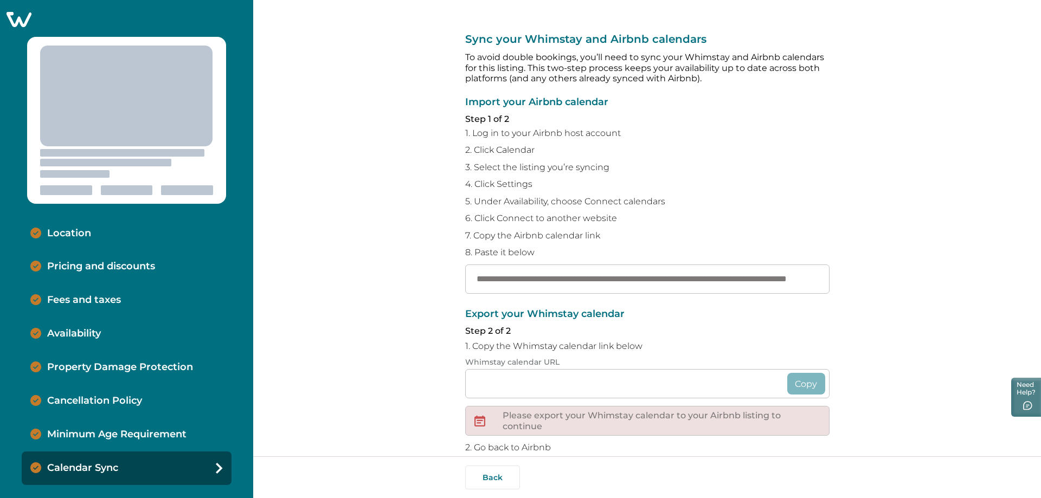
click at [58, 226] on div "Location" at bounding box center [127, 234] width 210 height 34
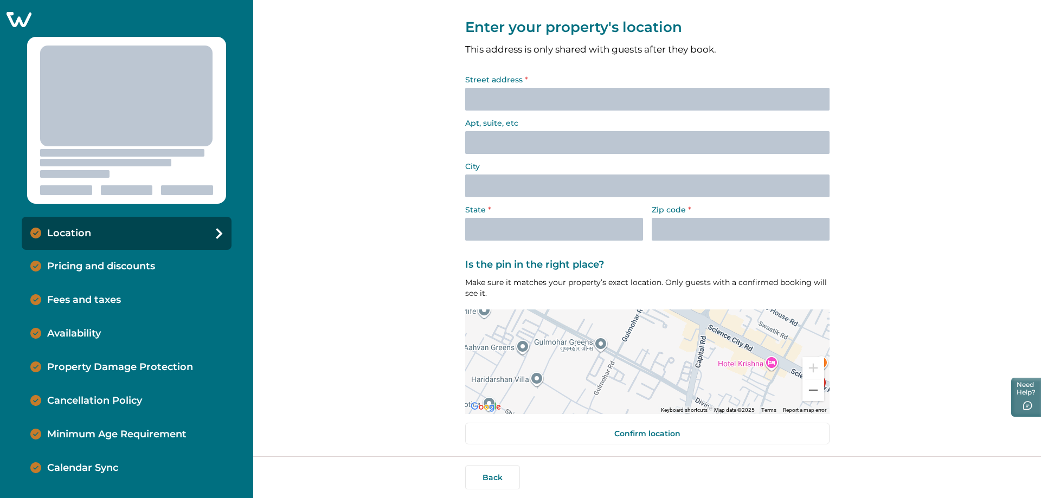
scroll to position [17, 0]
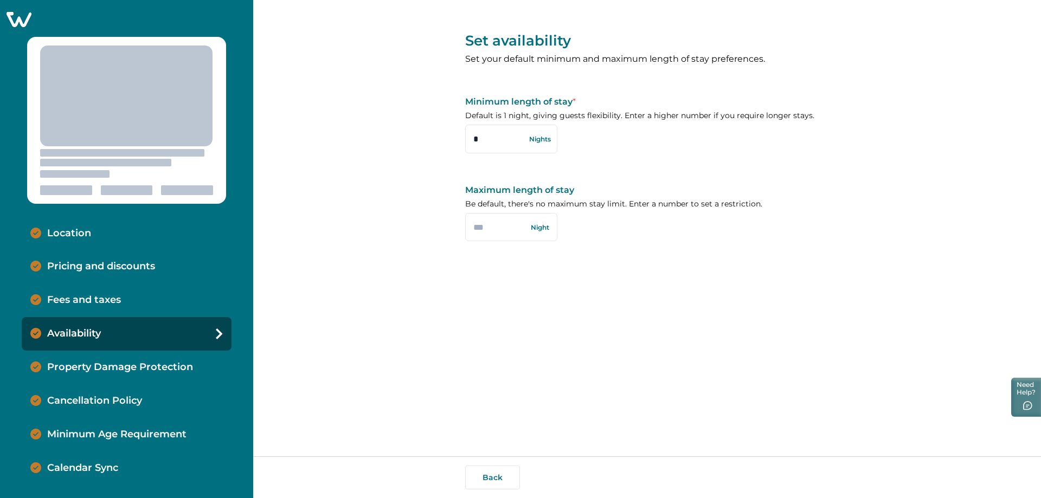
click at [20, 14] on icon at bounding box center [19, 19] width 25 height 15
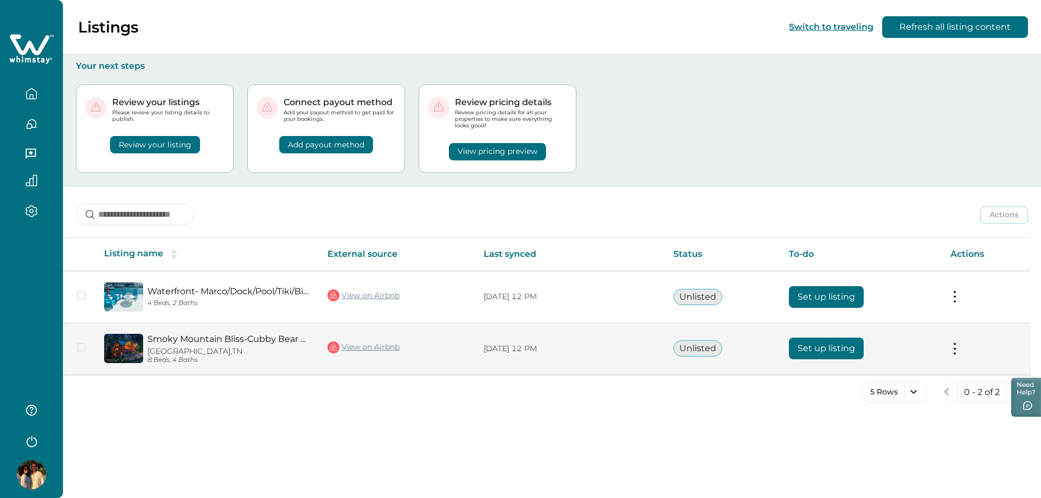
click at [806, 351] on button "Set up listing" at bounding box center [826, 349] width 75 height 22
click at [804, 348] on button "Set up listing" at bounding box center [826, 349] width 75 height 22
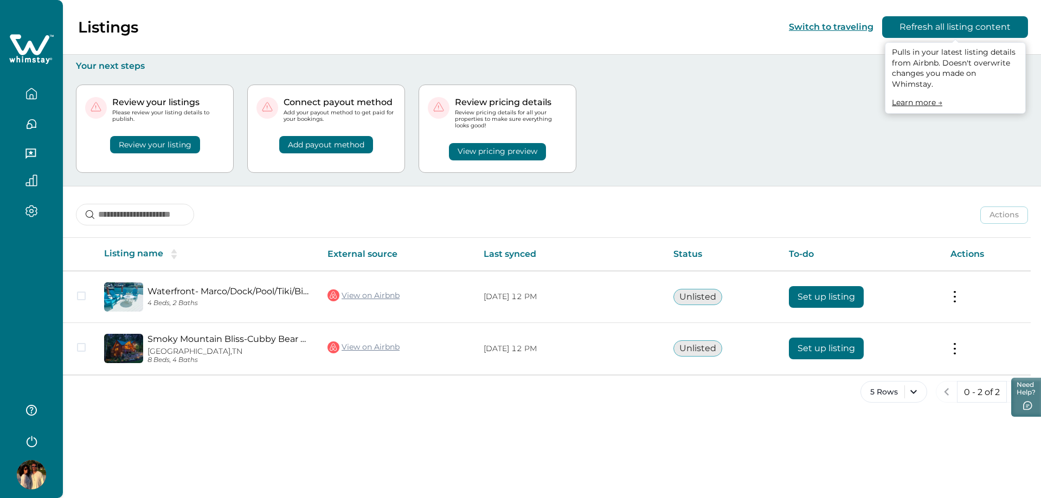
click at [981, 33] on button "Refresh all listing content" at bounding box center [955, 27] width 146 height 22
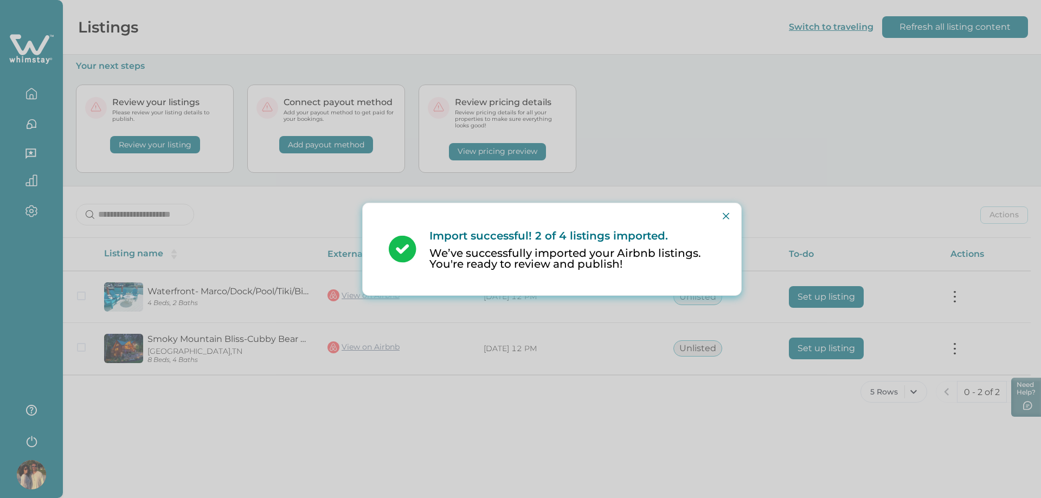
drag, startPoint x: 727, startPoint y: 217, endPoint x: 736, endPoint y: 218, distance: 9.3
click at [726, 217] on icon "Close" at bounding box center [726, 216] width 7 height 7
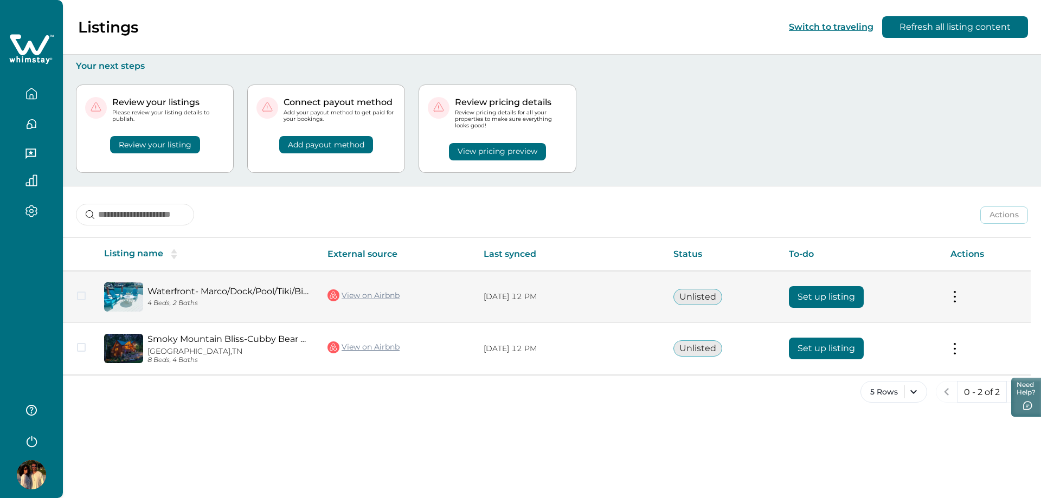
click at [818, 299] on button "Set up listing" at bounding box center [826, 297] width 75 height 22
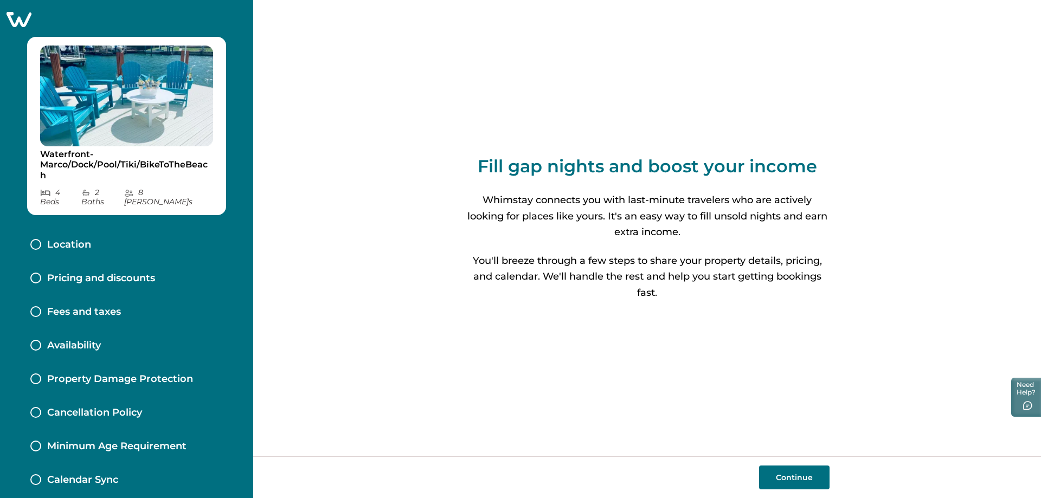
click at [807, 482] on button "Continue" at bounding box center [794, 478] width 70 height 24
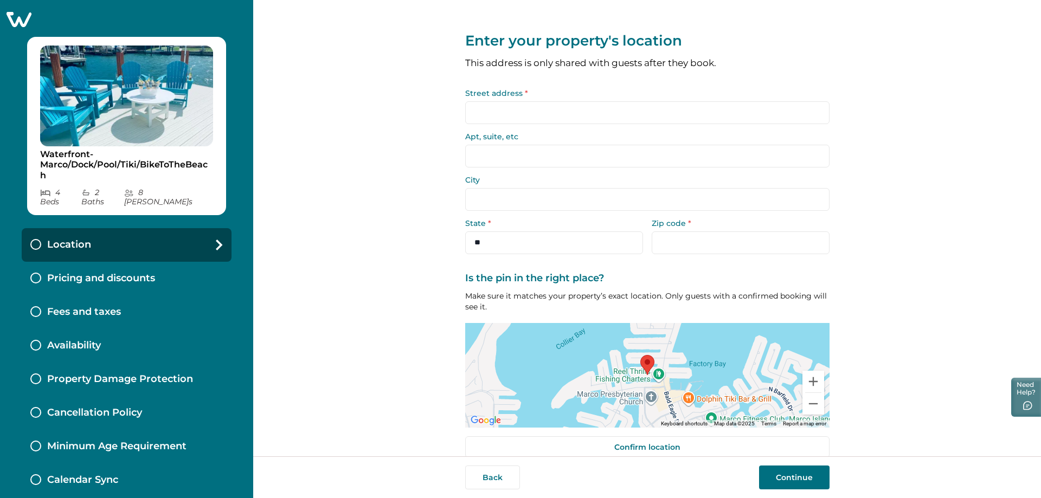
click at [565, 111] on input "Street address *" at bounding box center [647, 112] width 364 height 23
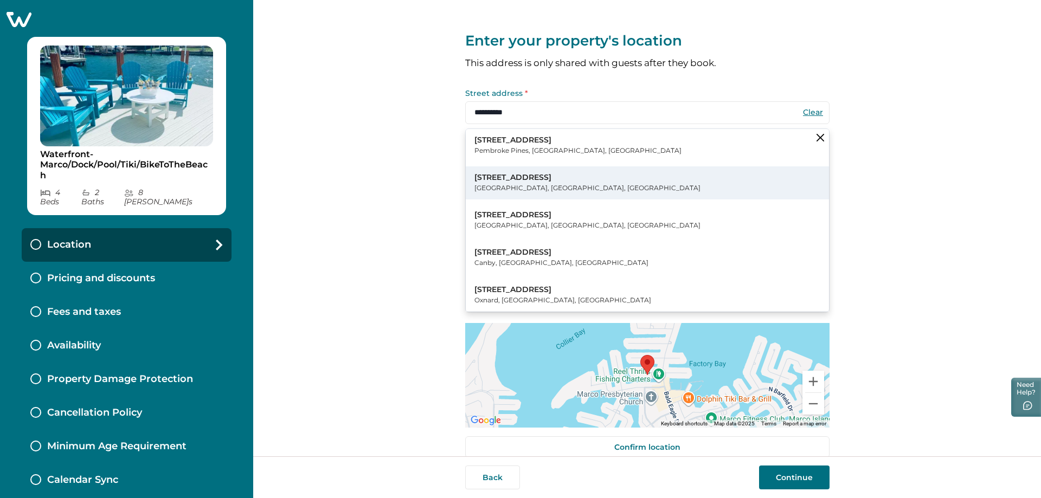
type input "**********"
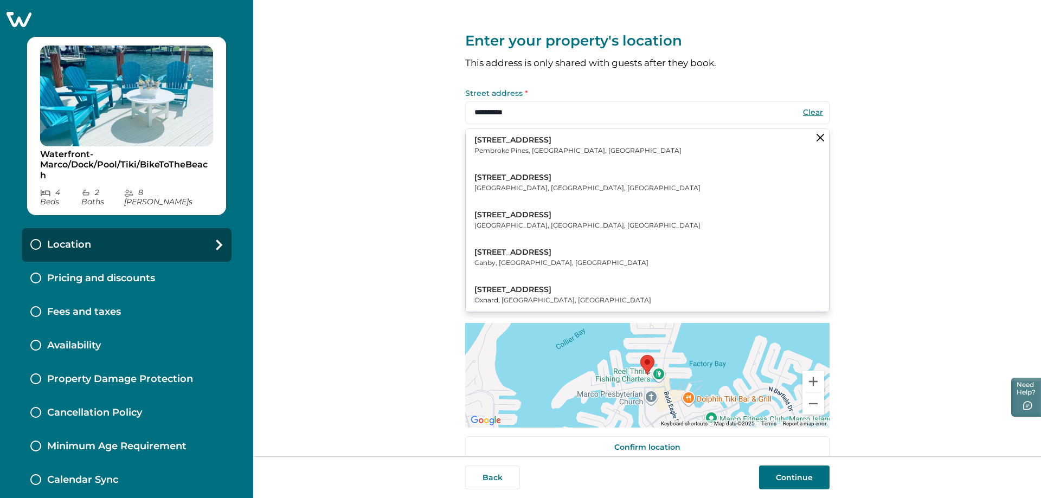
click at [542, 179] on button "841 Elm Ct Marco Island, FL, USA" at bounding box center [647, 182] width 363 height 33
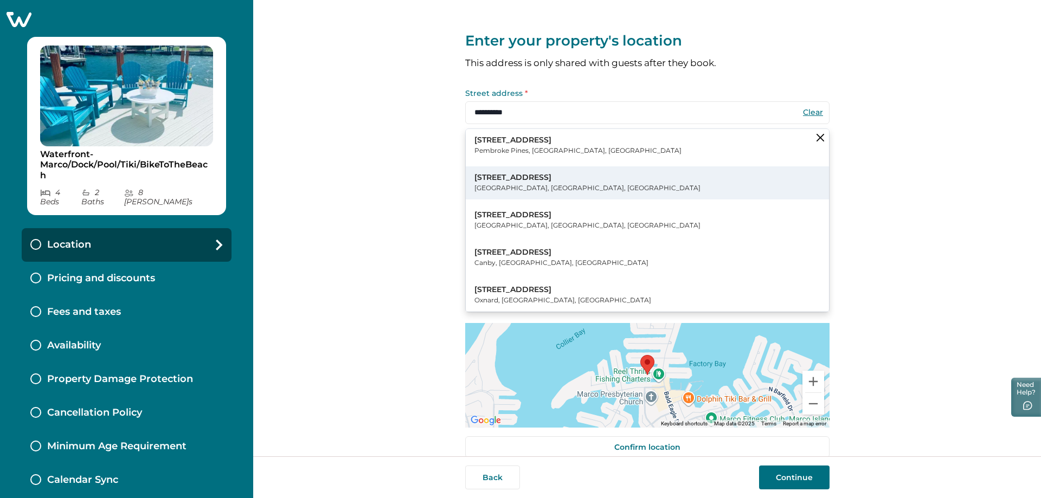
type input "**********"
select select "**"
type input "*****"
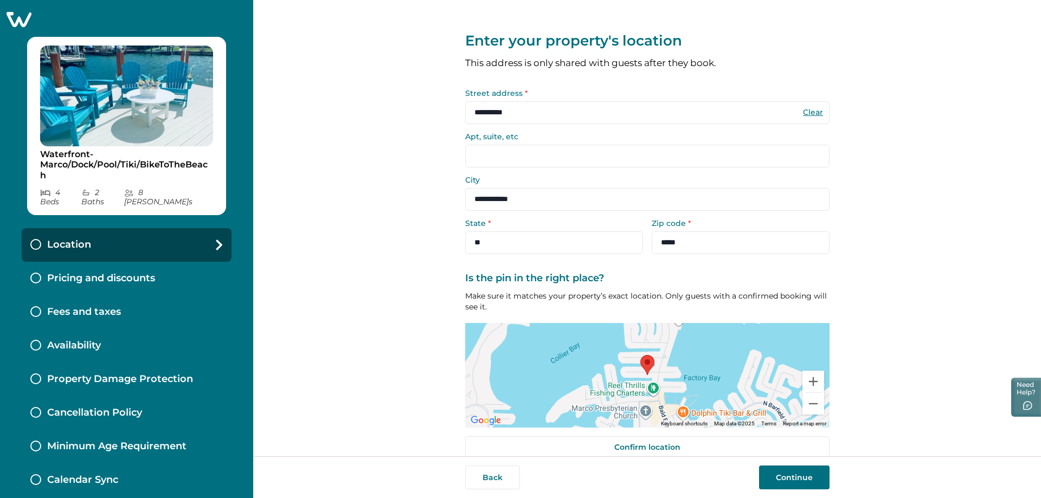
click at [789, 482] on button "Continue" at bounding box center [794, 478] width 70 height 24
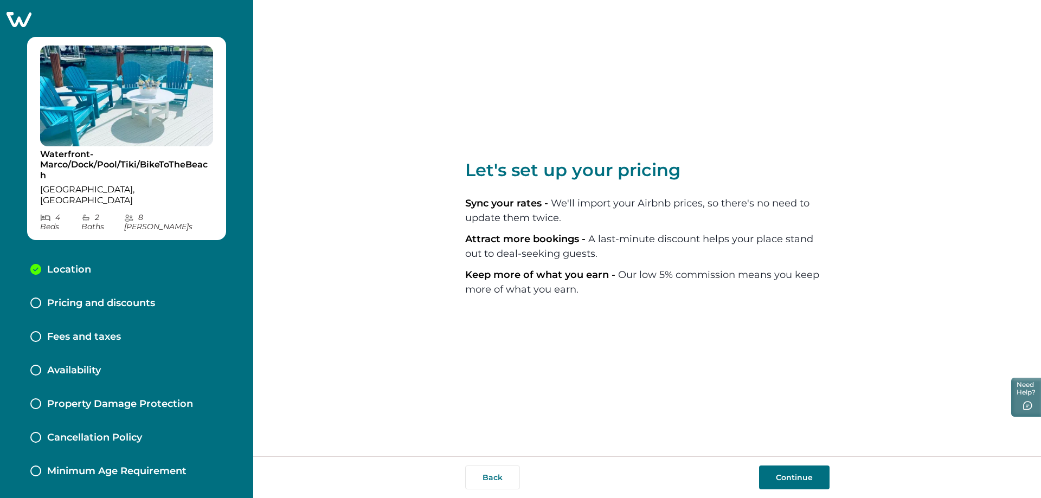
click at [792, 478] on button "Continue" at bounding box center [794, 478] width 70 height 24
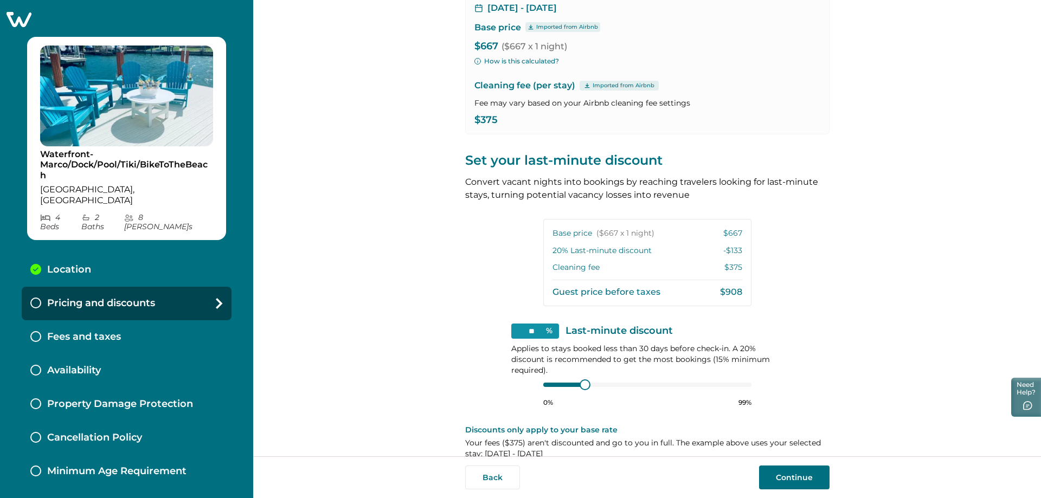
scroll to position [108, 0]
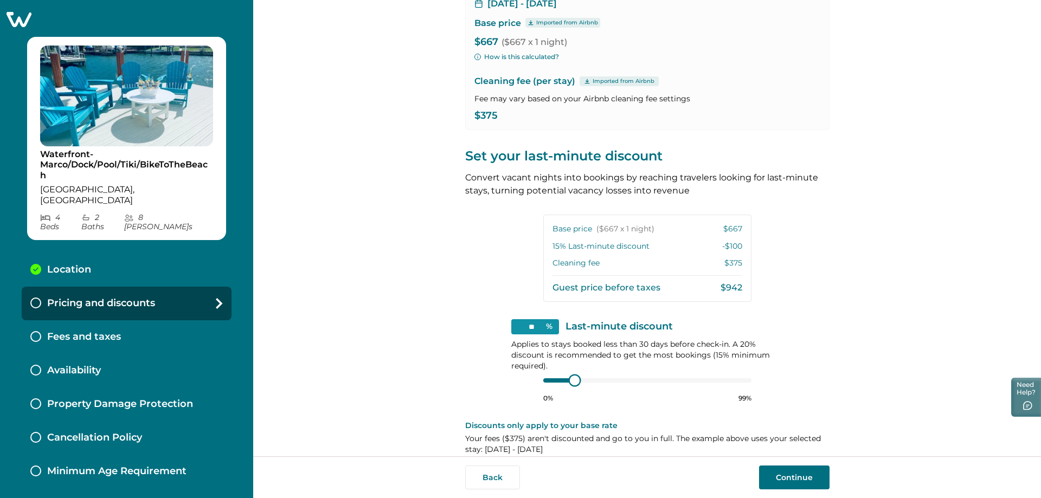
type input "**"
click at [527, 377] on div "** % Last-minute discount Applies to stays booked less than 30 days before chec…" at bounding box center [647, 361] width 272 height 84
click at [798, 482] on button "Continue" at bounding box center [794, 478] width 70 height 24
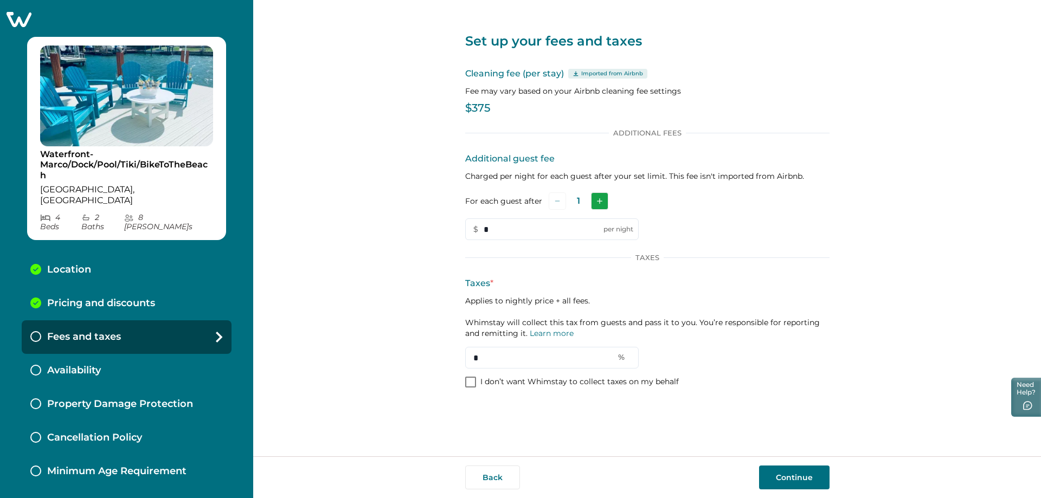
click at [601, 203] on icon "Add" at bounding box center [599, 200] width 5 height 5
click at [601, 203] on icon "Add" at bounding box center [601, 200] width 5 height 5
click at [601, 203] on icon "Add" at bounding box center [602, 200] width 5 height 5
click at [601, 203] on icon "Add" at bounding box center [601, 200] width 5 height 5
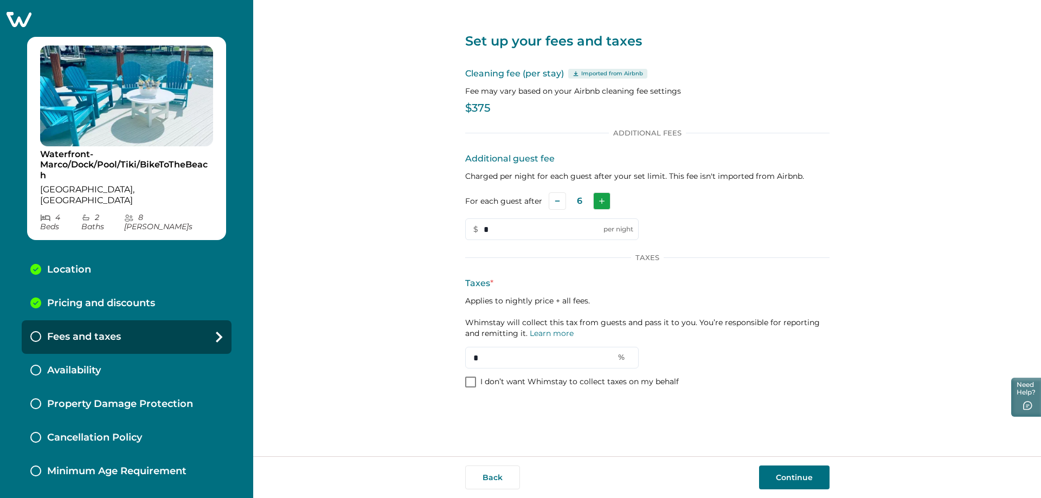
click at [601, 203] on icon "Add" at bounding box center [601, 200] width 5 height 5
click at [527, 226] on input "*" at bounding box center [552, 230] width 174 height 22
type input "**"
click at [531, 352] on input "*" at bounding box center [552, 358] width 174 height 22
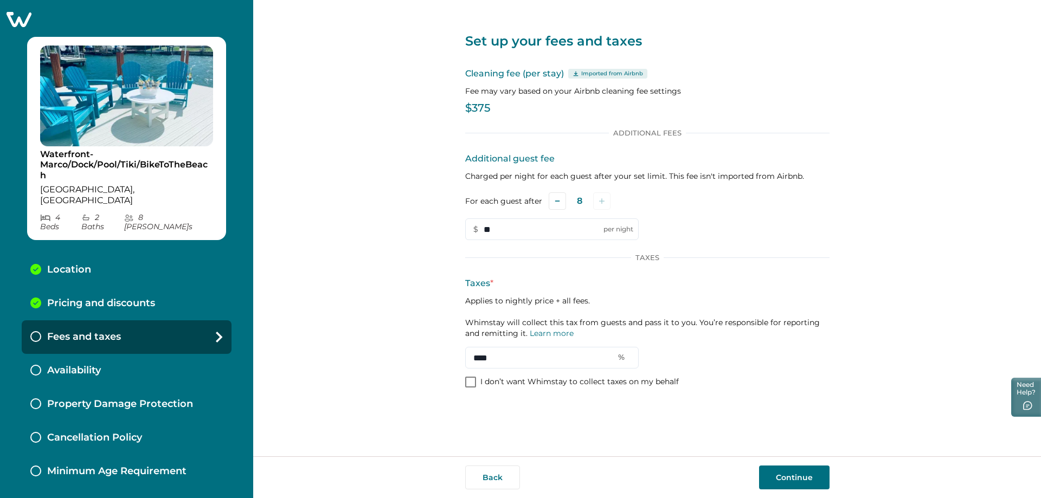
type input "****"
click at [799, 476] on button "Continue" at bounding box center [794, 478] width 70 height 24
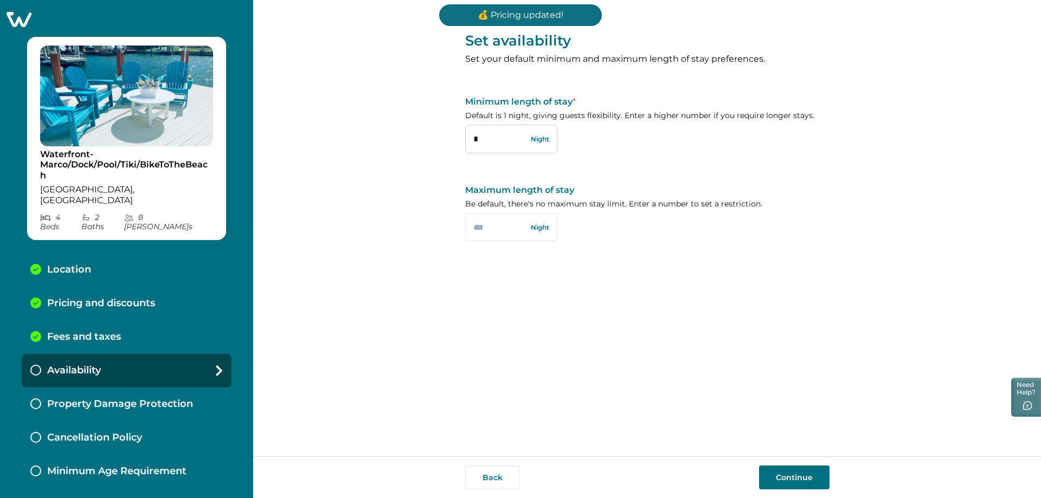
click at [500, 132] on input "*" at bounding box center [511, 139] width 92 height 28
type input "*"
click at [806, 478] on button "Continue" at bounding box center [794, 478] width 70 height 24
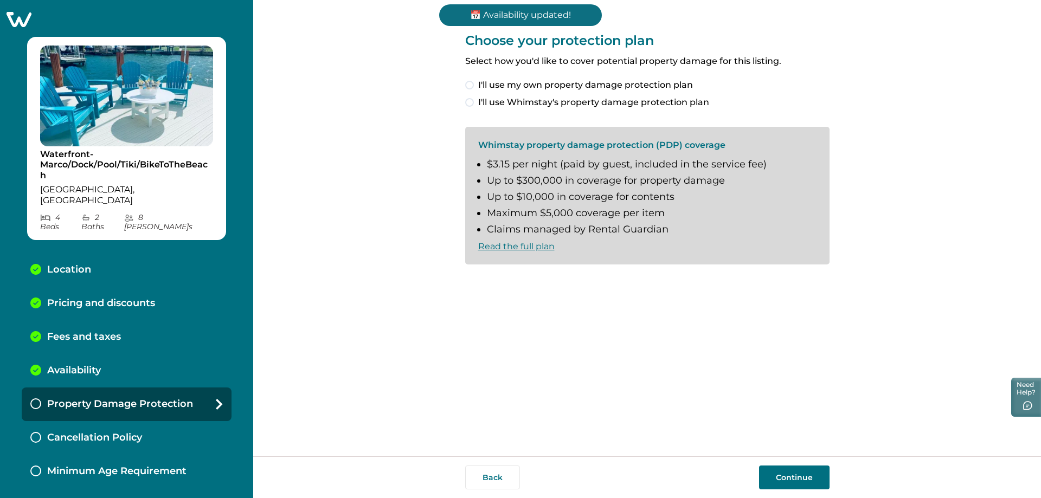
click at [475, 101] on label "I'll use Whimstay's property damage protection plan" at bounding box center [647, 102] width 364 height 13
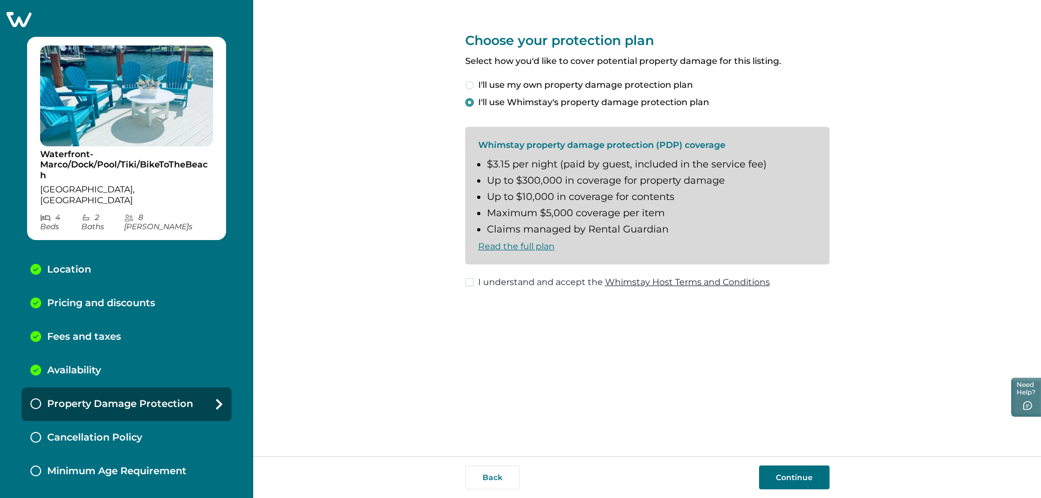
click at [468, 281] on span at bounding box center [469, 282] width 9 height 9
drag, startPoint x: 790, startPoint y: 468, endPoint x: 797, endPoint y: 472, distance: 7.5
click at [794, 468] on button "Continue" at bounding box center [794, 478] width 70 height 24
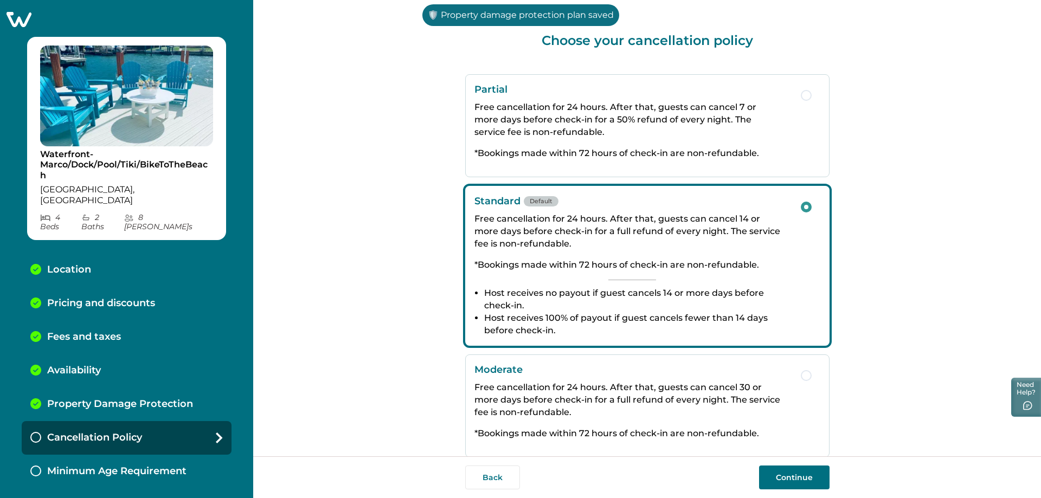
click at [797, 478] on button "Continue" at bounding box center [794, 478] width 70 height 24
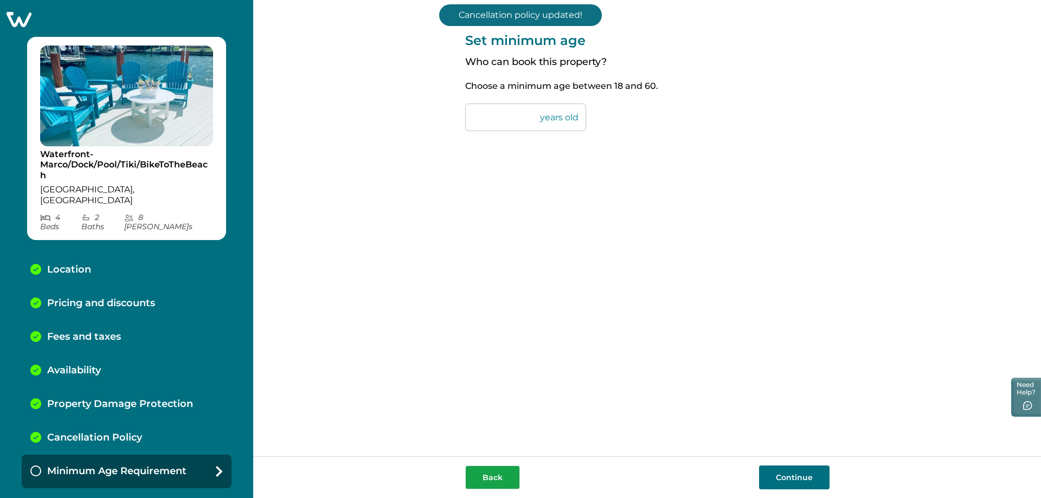
click at [493, 482] on button "Back" at bounding box center [492, 478] width 55 height 24
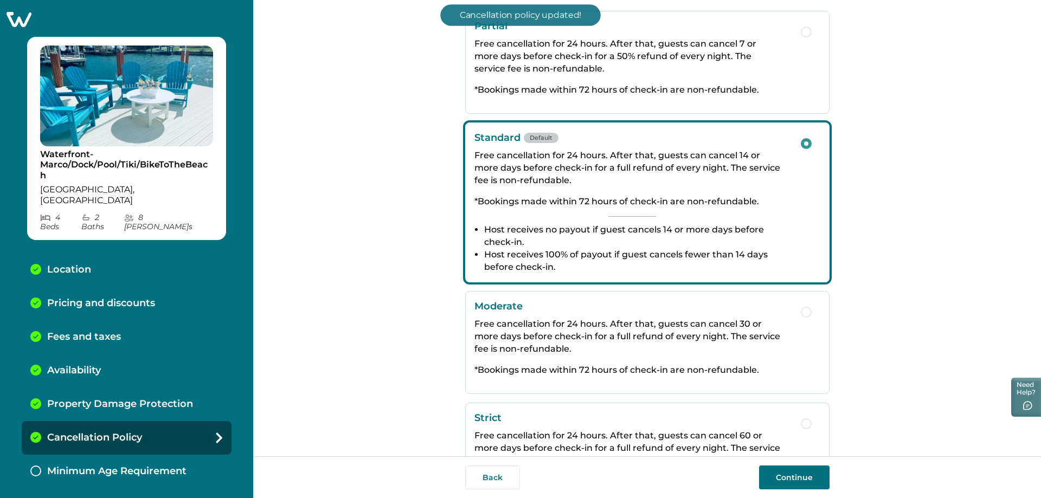
scroll to position [137, 0]
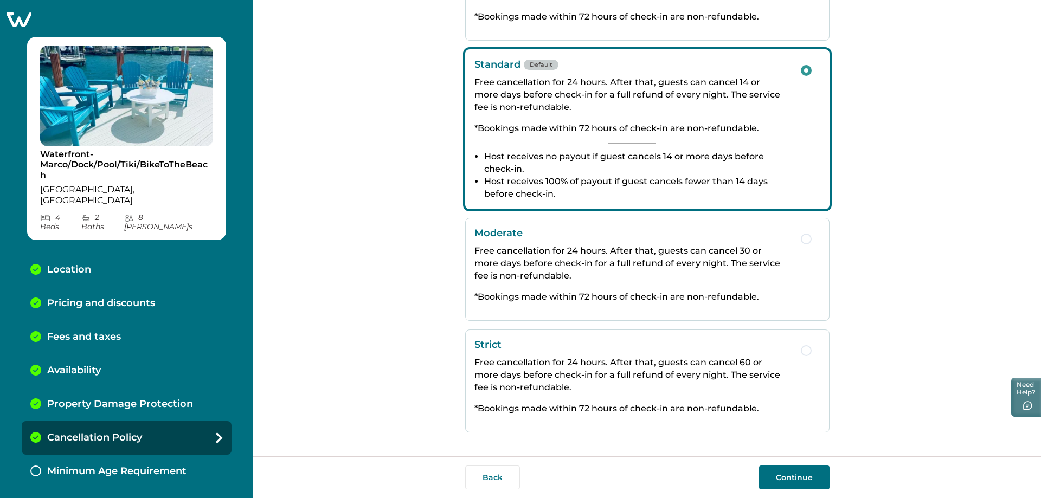
click at [620, 272] on p "Free cancellation for 24 hours. After that, guests can cancel 30 or more days b…" at bounding box center [632, 263] width 316 height 37
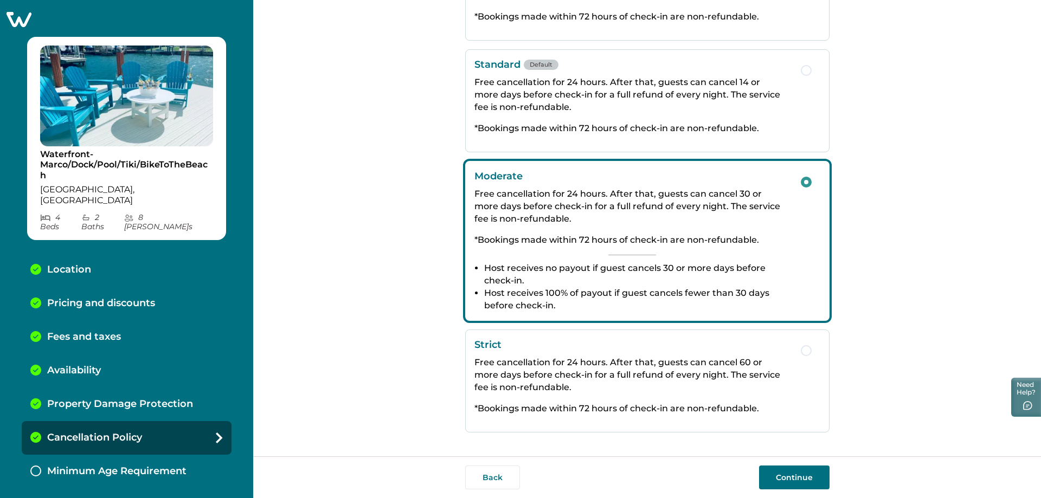
click at [792, 484] on button "Continue" at bounding box center [794, 478] width 70 height 24
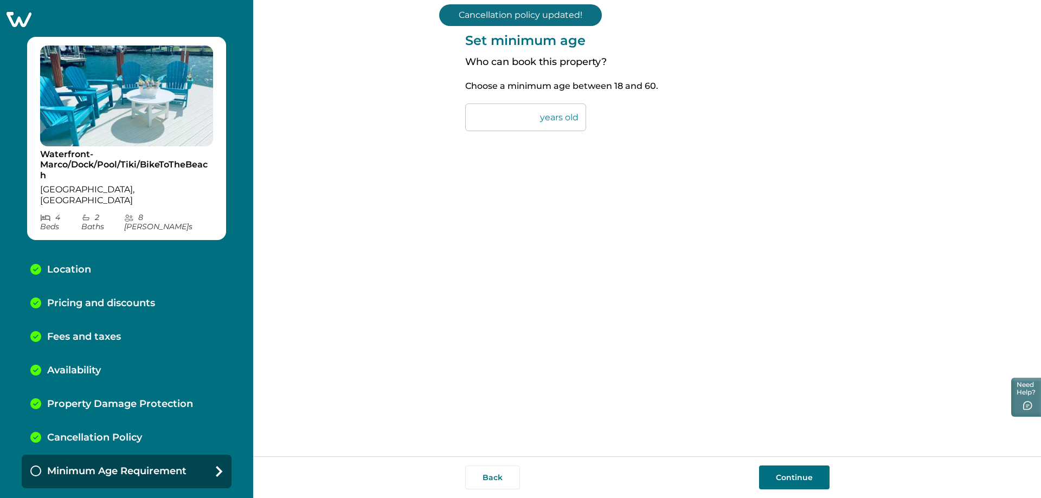
click at [497, 117] on input "**" at bounding box center [525, 118] width 121 height 28
type input "*"
type input "**"
click at [794, 483] on button "Continue" at bounding box center [794, 478] width 70 height 24
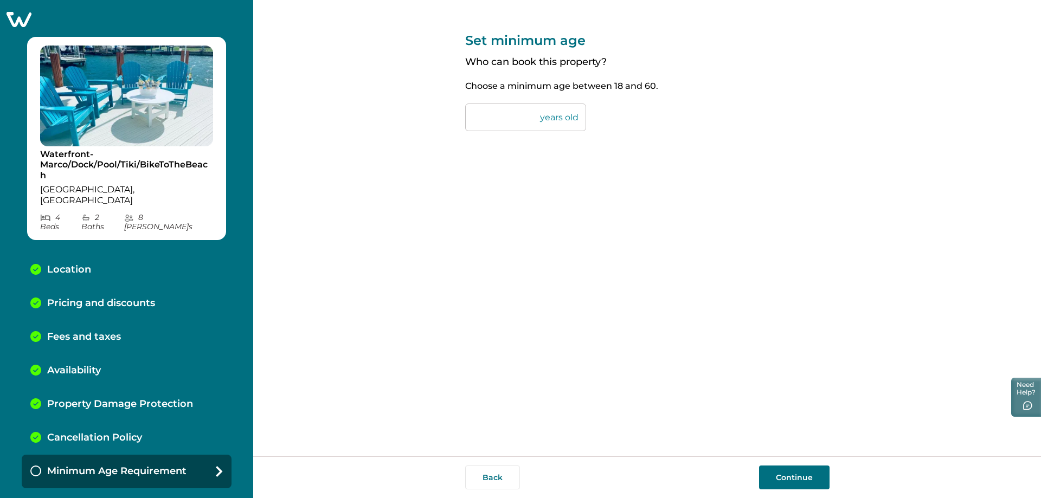
click at [791, 472] on button "Continue" at bounding box center [794, 478] width 70 height 24
click at [203, 458] on div "Minimum Age Requirement" at bounding box center [127, 472] width 210 height 34
click at [133, 489] on div "Calendar Sync" at bounding box center [127, 506] width 210 height 34
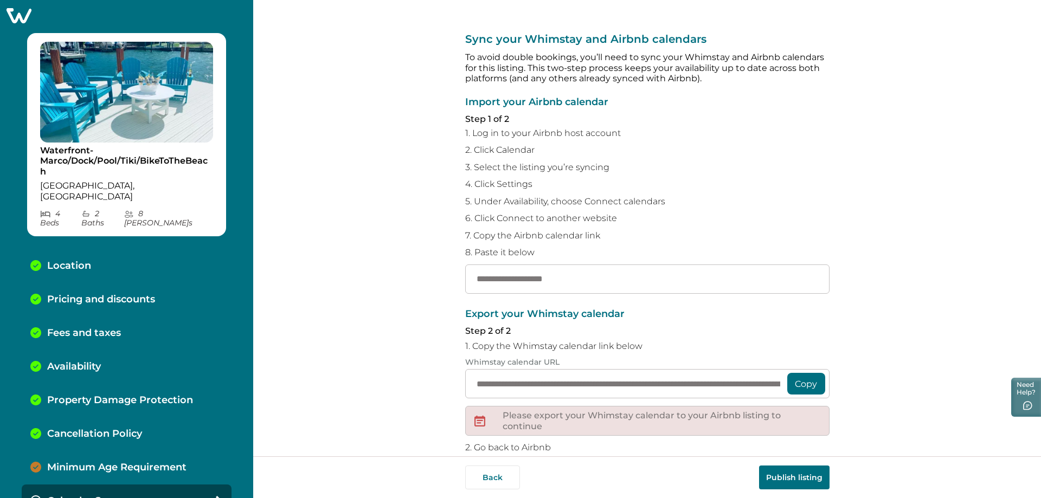
click at [138, 462] on p "Minimum Age Requirement" at bounding box center [116, 468] width 139 height 12
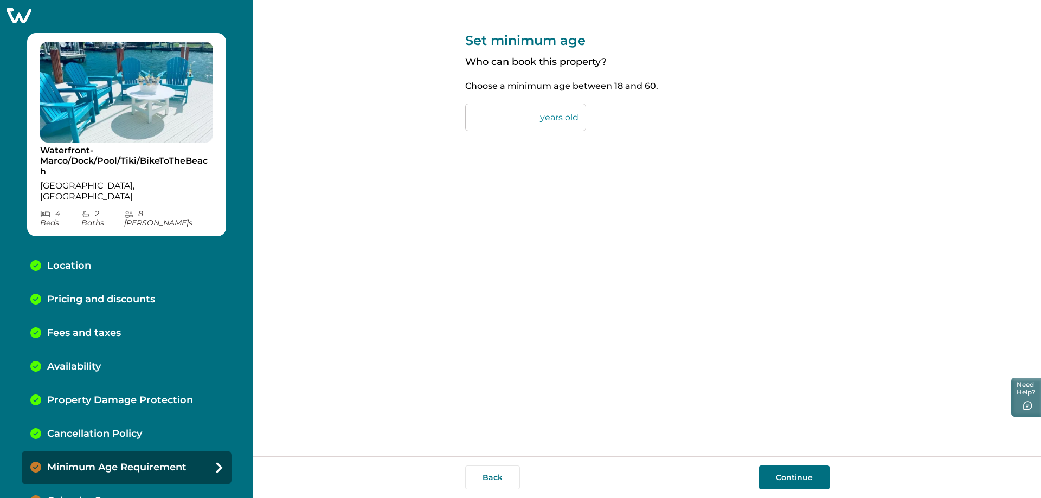
click at [88, 496] on p "Calendar Sync" at bounding box center [82, 502] width 71 height 12
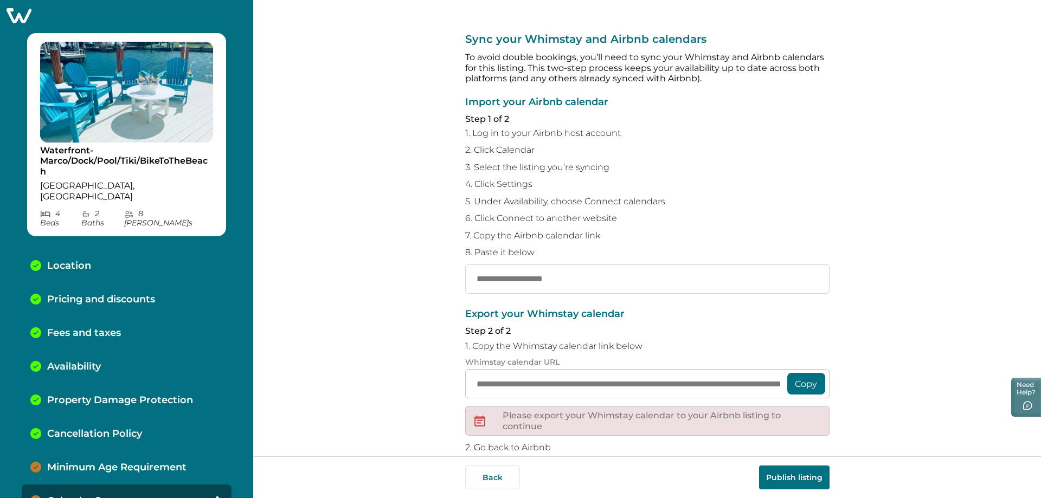
click at [489, 279] on input "text" at bounding box center [647, 279] width 364 height 29
paste input "**********"
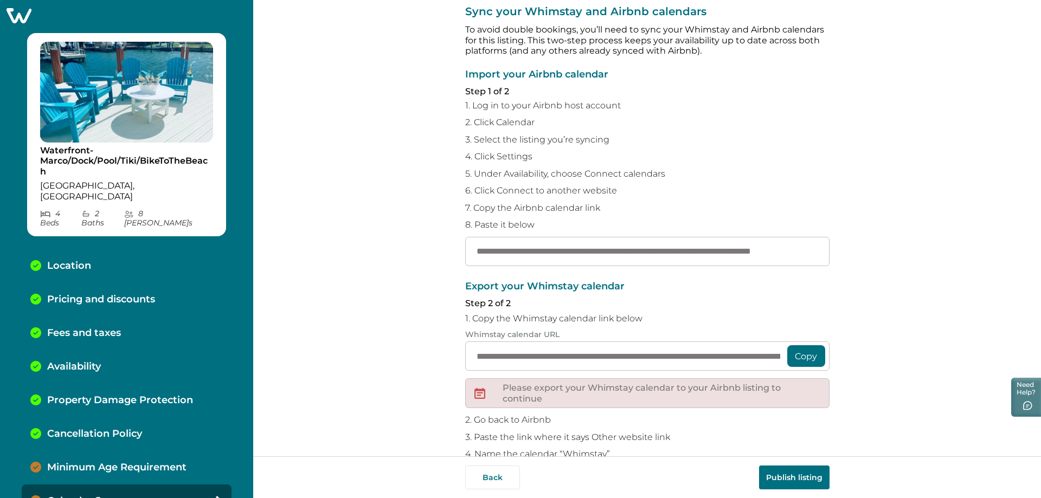
scroll to position [87, 0]
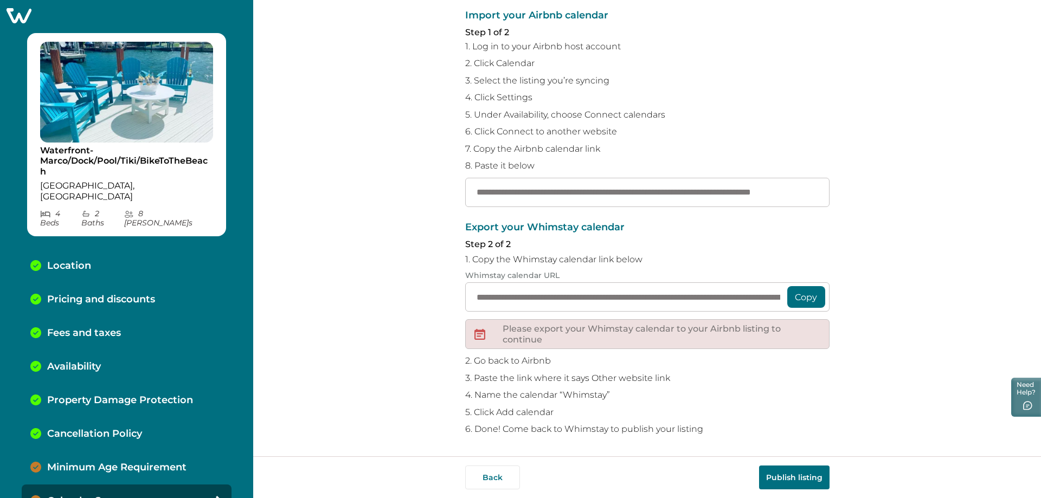
type input "**********"
click at [807, 300] on button "Copy" at bounding box center [806, 297] width 38 height 22
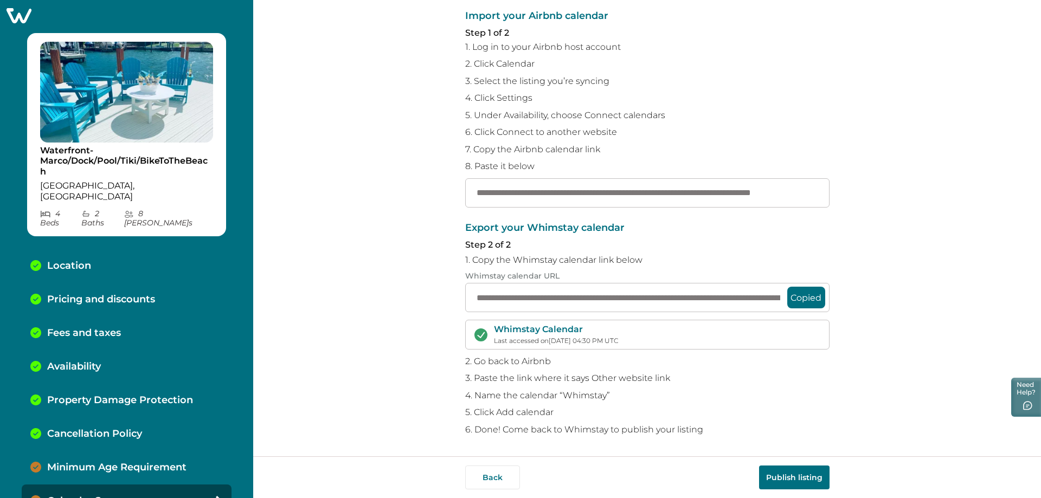
scroll to position [86, 0]
click at [796, 478] on button "Publish listing" at bounding box center [794, 478] width 70 height 24
